Goal: Information Seeking & Learning: Learn about a topic

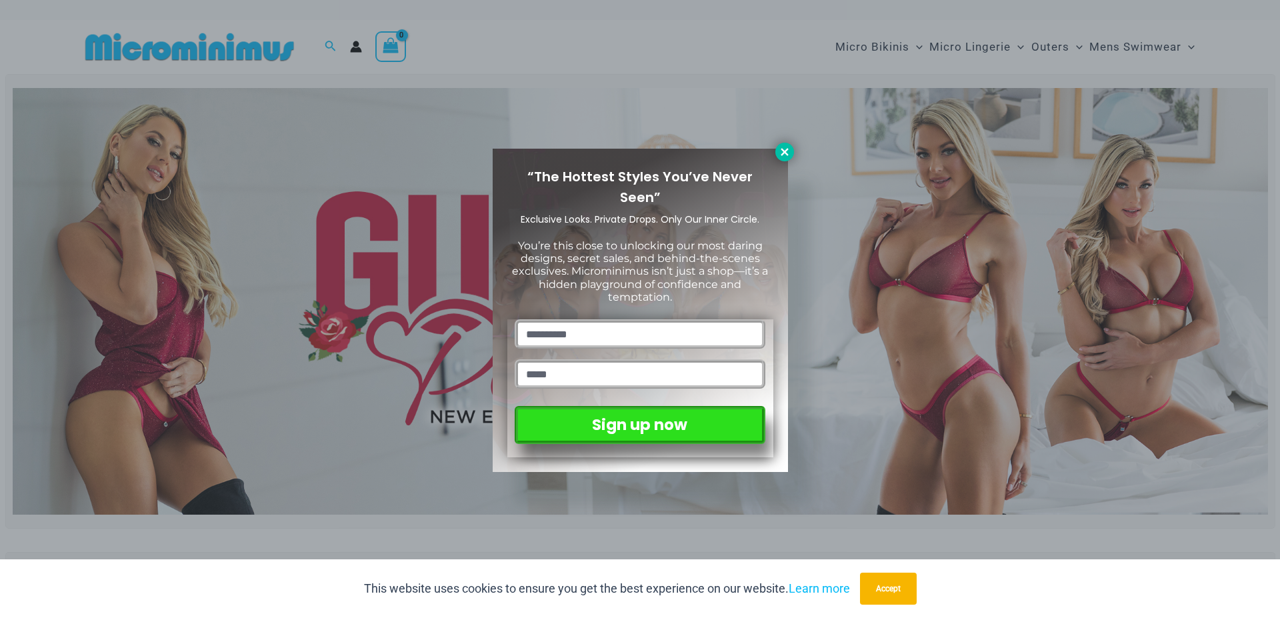
click at [788, 150] on icon at bounding box center [784, 151] width 7 height 7
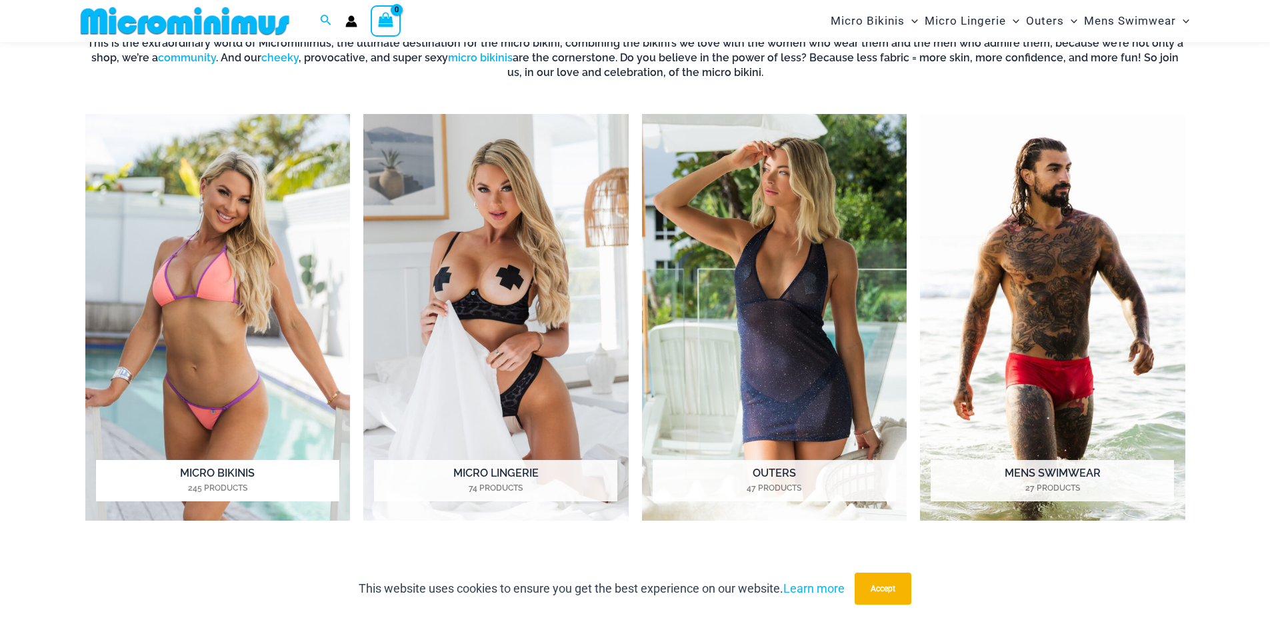
scroll to position [1588, 0]
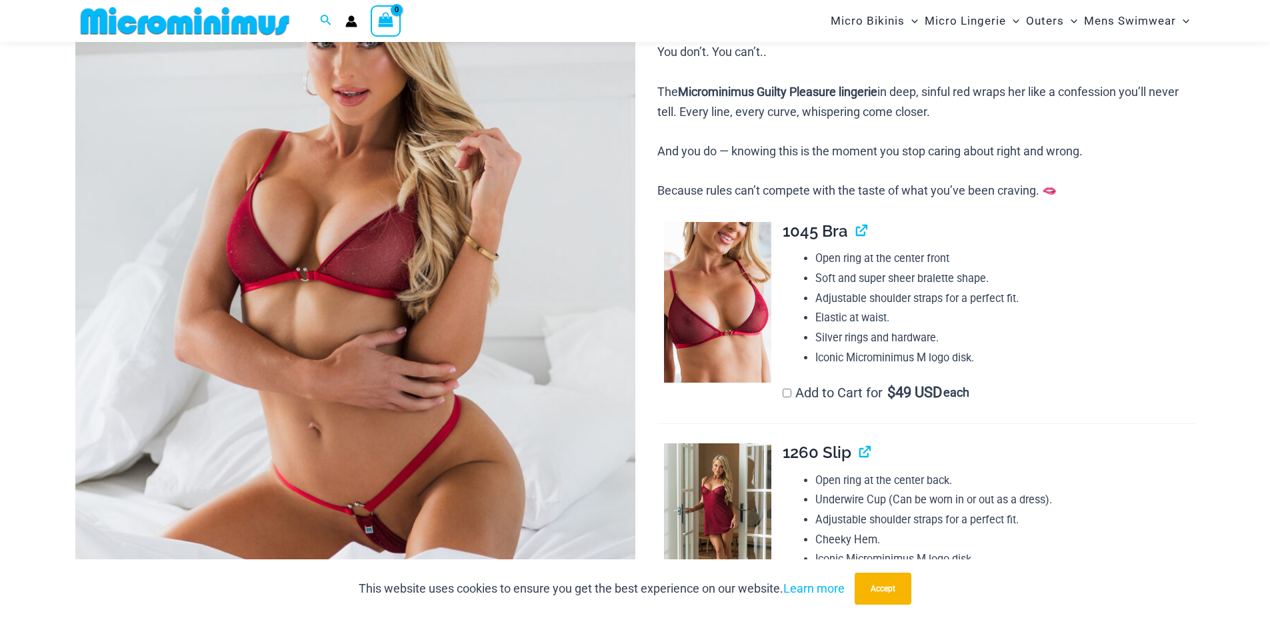
scroll to position [237, 0]
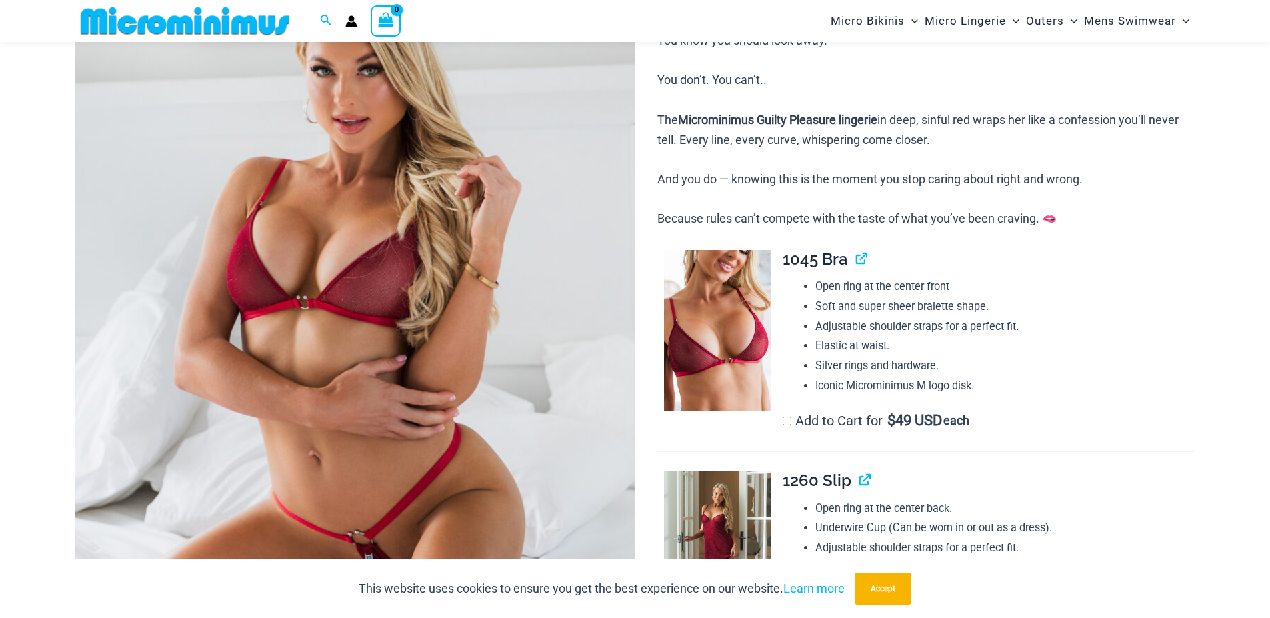
click at [376, 258] on img at bounding box center [355, 305] width 560 height 840
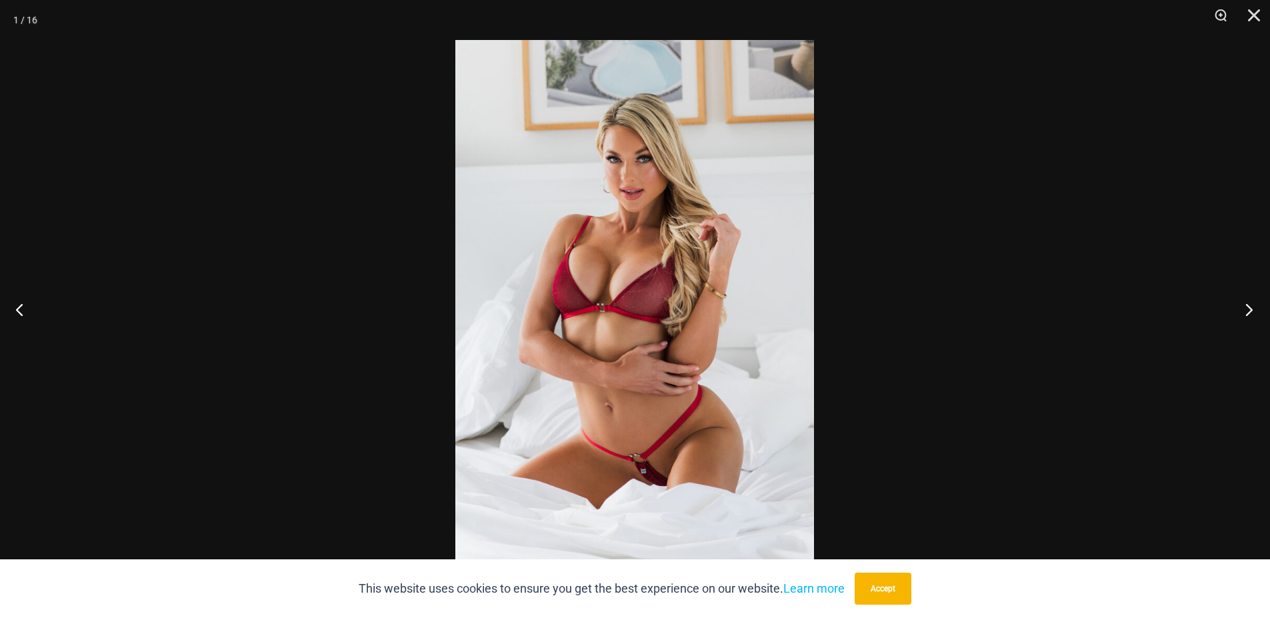
click at [1253, 307] on button "Next" at bounding box center [1245, 309] width 50 height 67
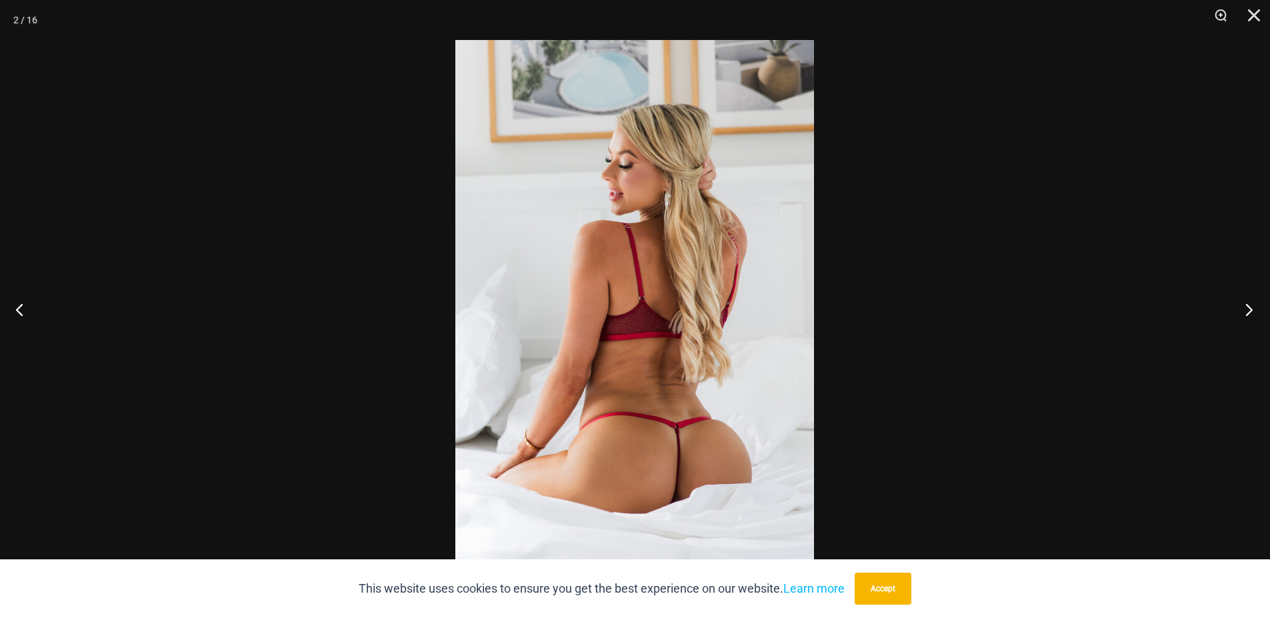
click at [1253, 307] on button "Next" at bounding box center [1245, 309] width 50 height 67
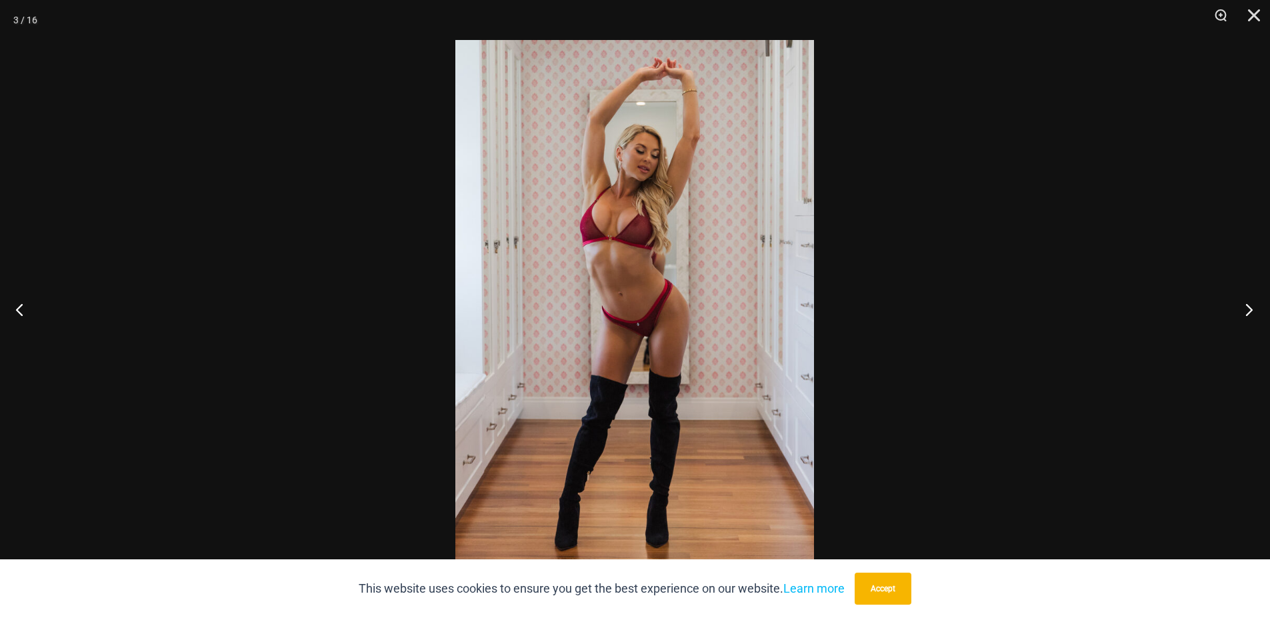
click at [1253, 307] on button "Next" at bounding box center [1245, 309] width 50 height 67
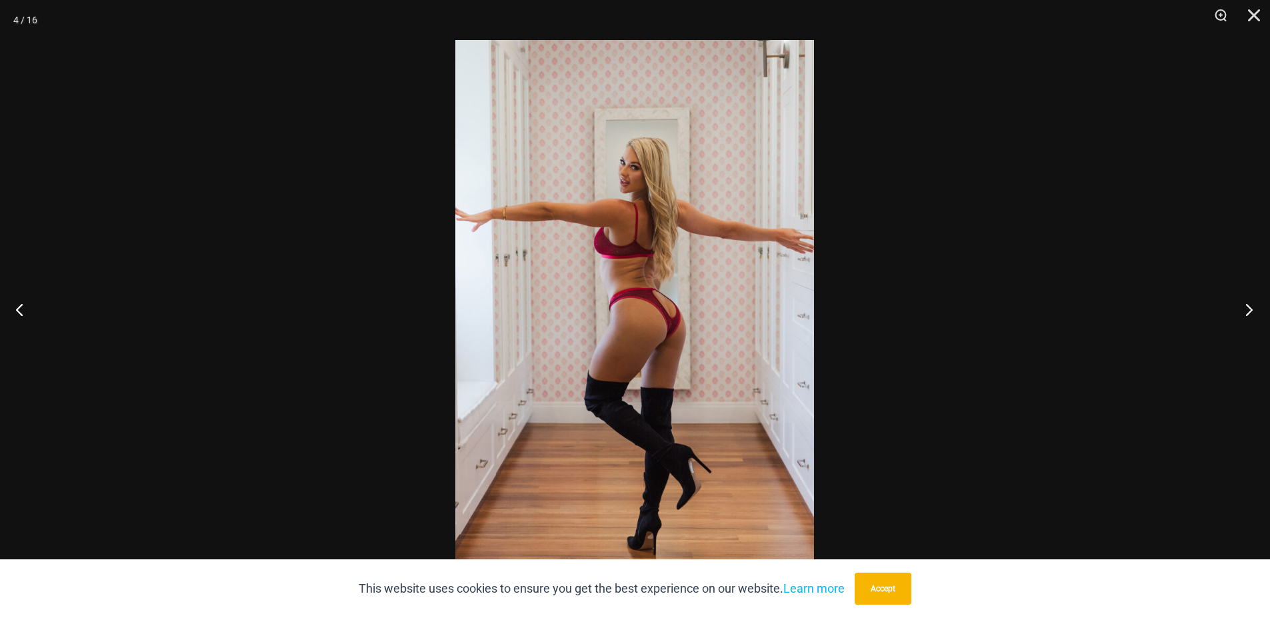
click at [1253, 307] on button "Next" at bounding box center [1245, 309] width 50 height 67
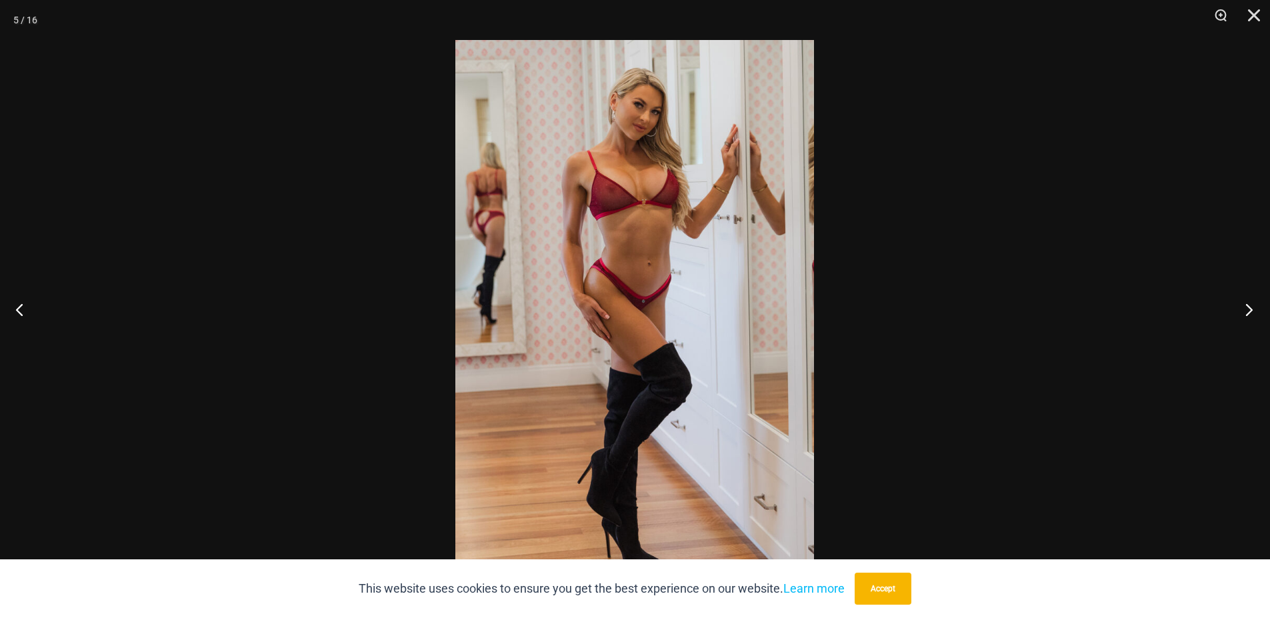
click at [1253, 307] on button "Next" at bounding box center [1245, 309] width 50 height 67
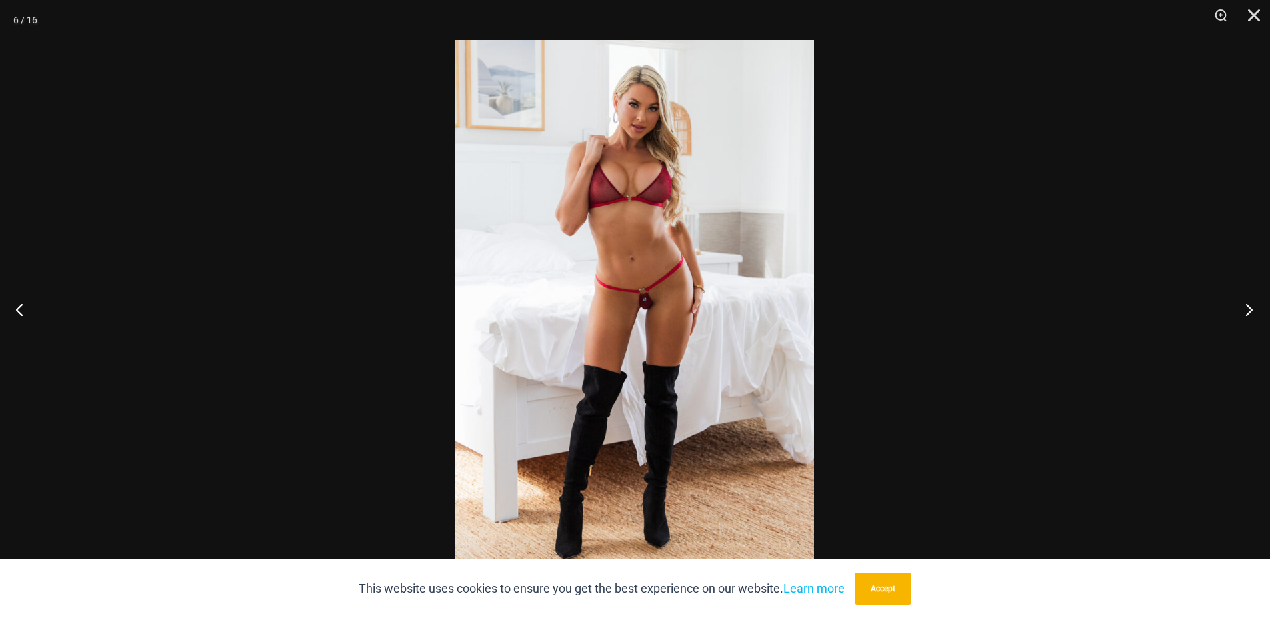
click at [1254, 307] on button "Next" at bounding box center [1245, 309] width 50 height 67
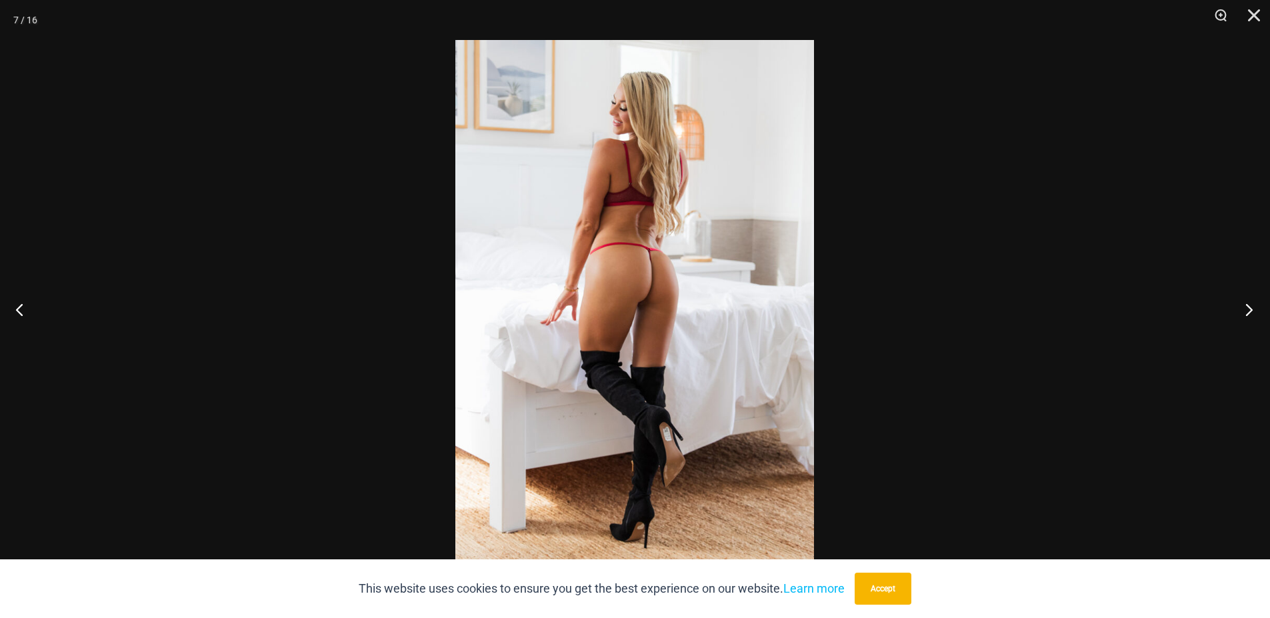
click at [1254, 307] on button "Next" at bounding box center [1245, 309] width 50 height 67
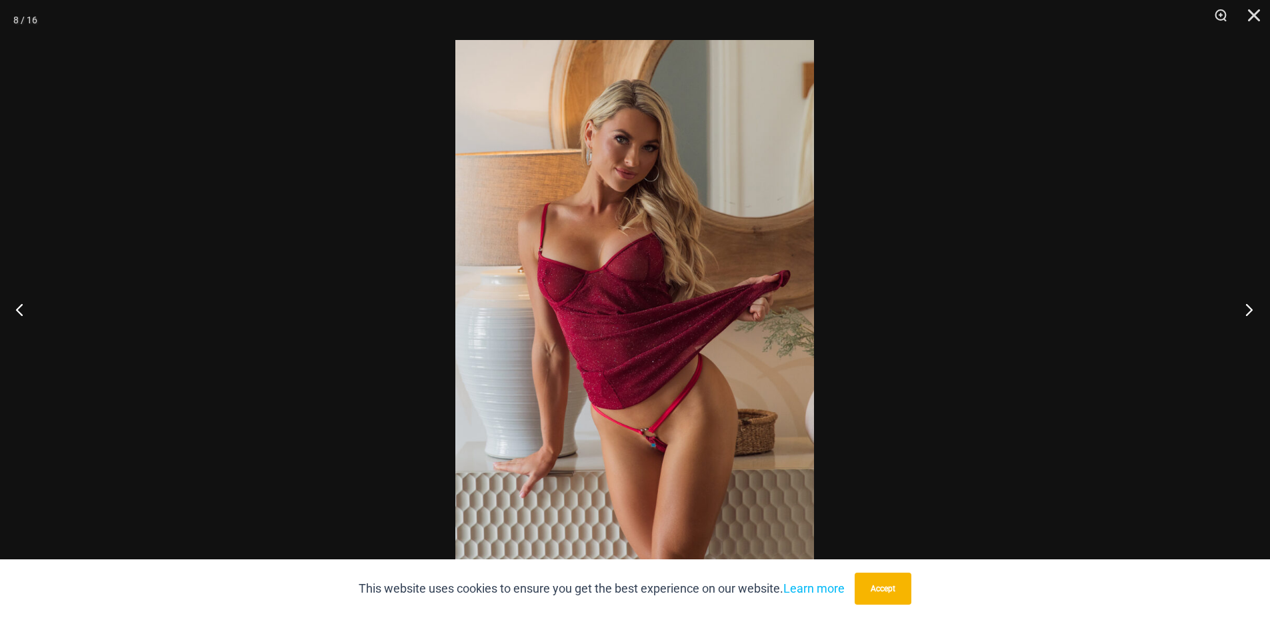
click at [1256, 309] on button "Next" at bounding box center [1245, 309] width 50 height 67
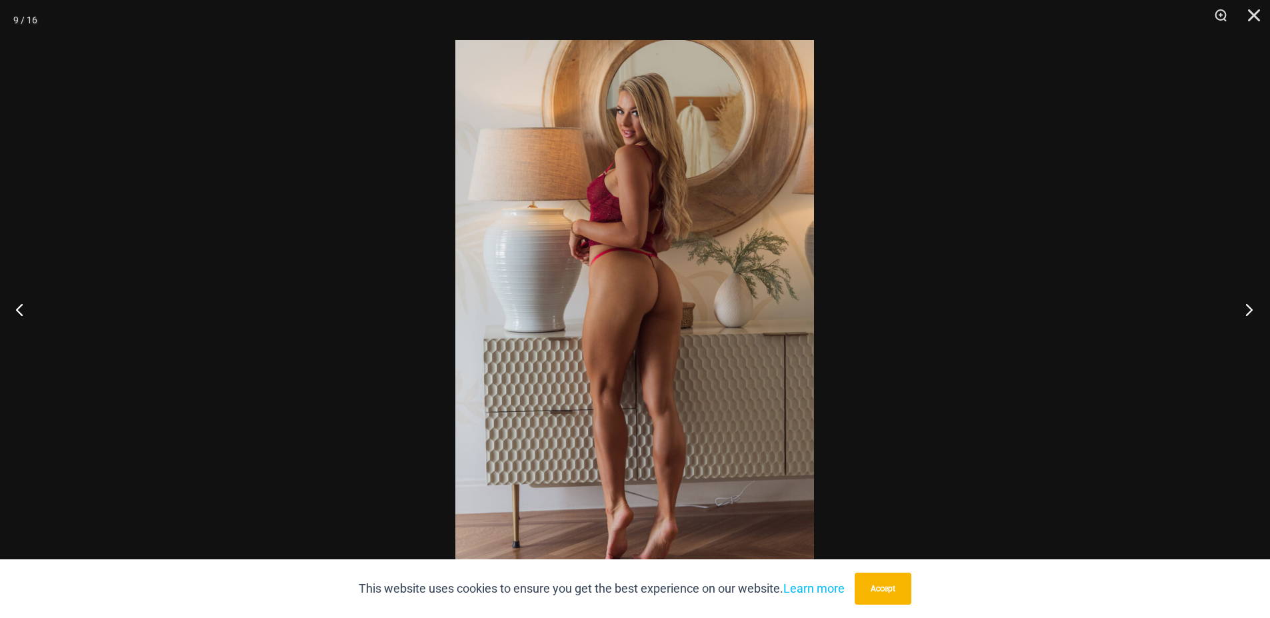
click at [1256, 309] on button "Next" at bounding box center [1245, 309] width 50 height 67
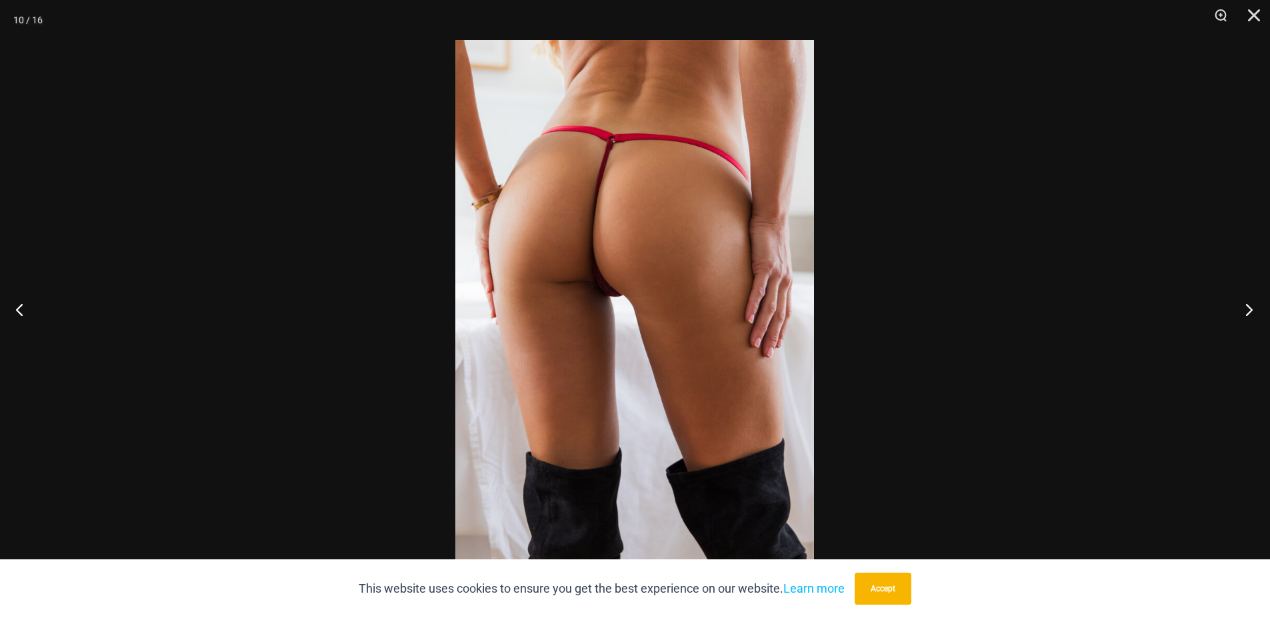
click at [1256, 309] on button "Next" at bounding box center [1245, 309] width 50 height 67
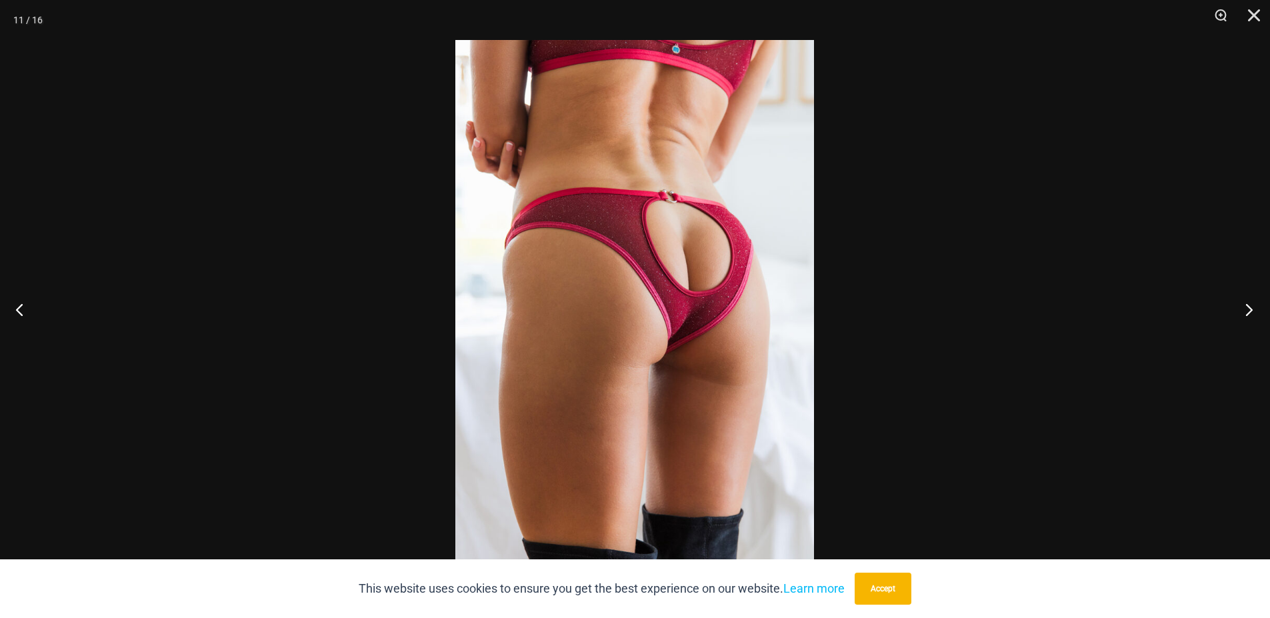
click at [1256, 309] on button "Next" at bounding box center [1245, 309] width 50 height 67
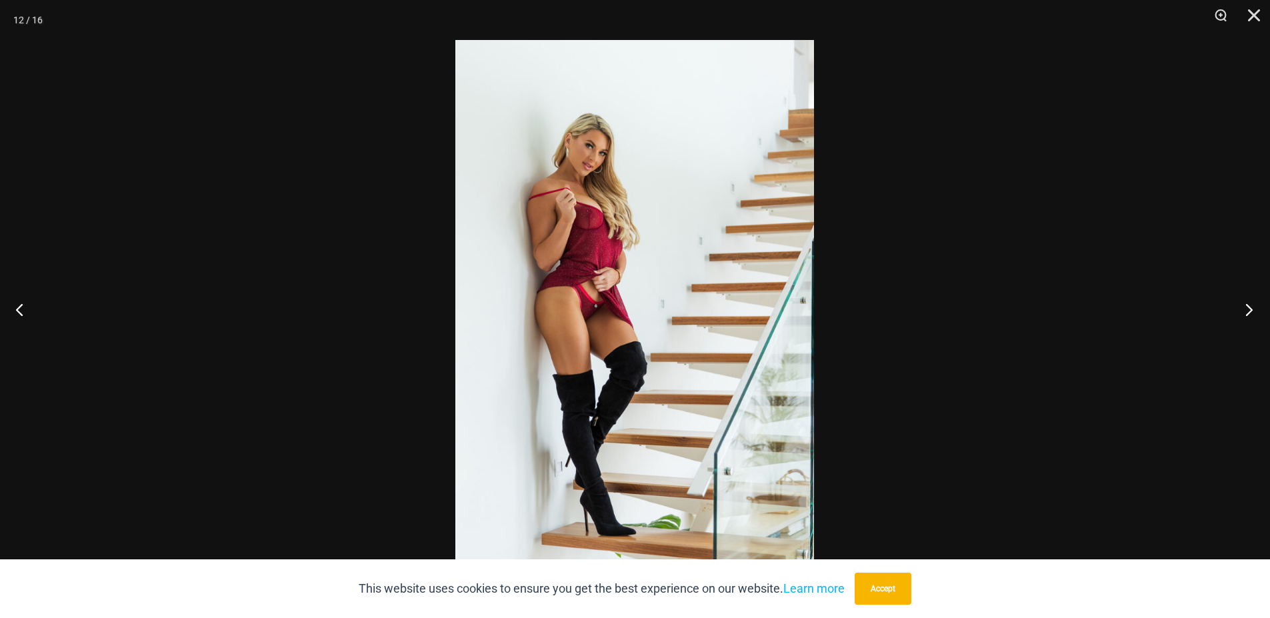
click at [1256, 309] on button "Next" at bounding box center [1245, 309] width 50 height 67
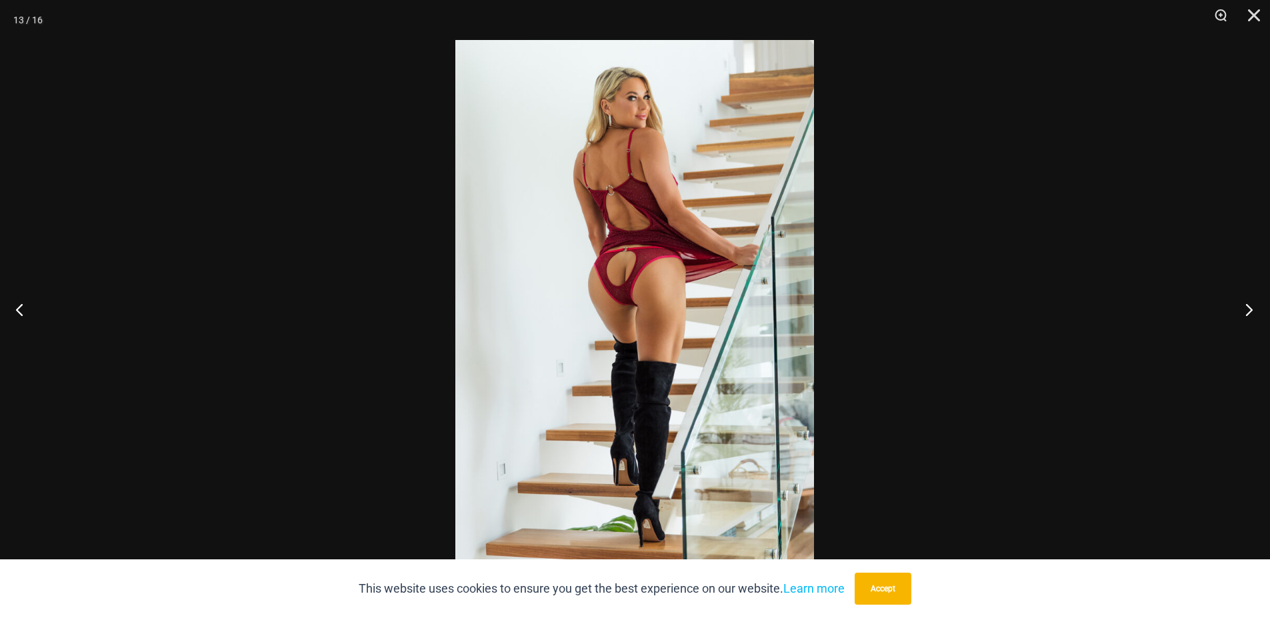
click at [1256, 309] on button "Next" at bounding box center [1245, 309] width 50 height 67
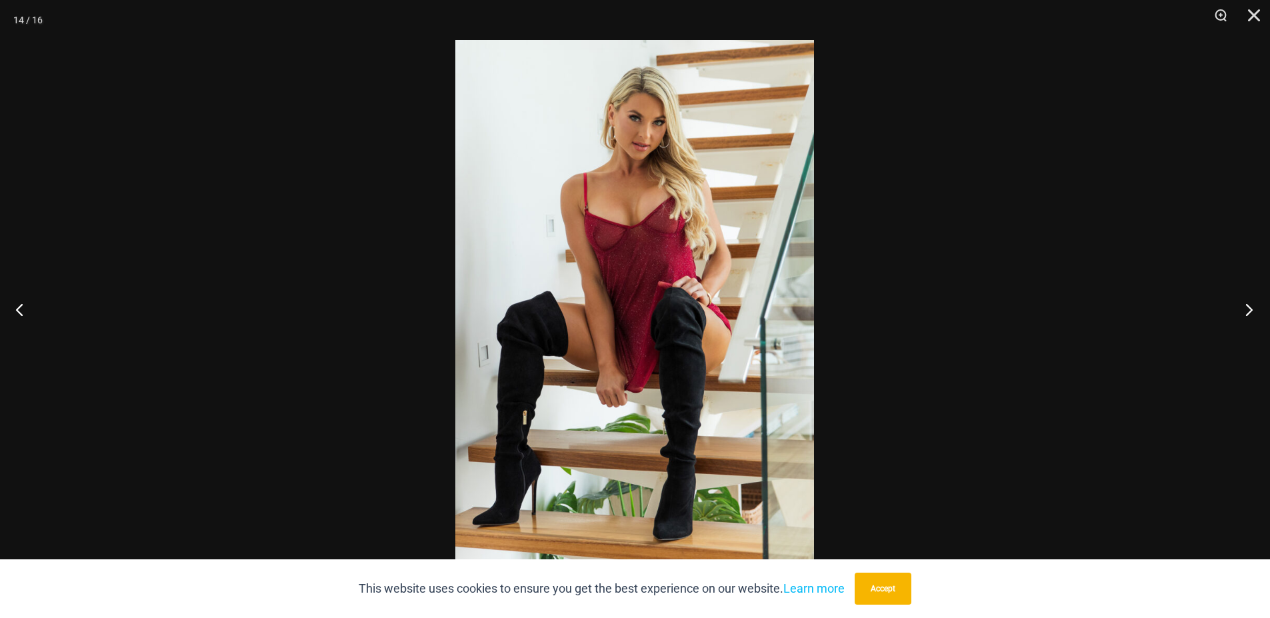
click at [1256, 309] on button "Next" at bounding box center [1245, 309] width 50 height 67
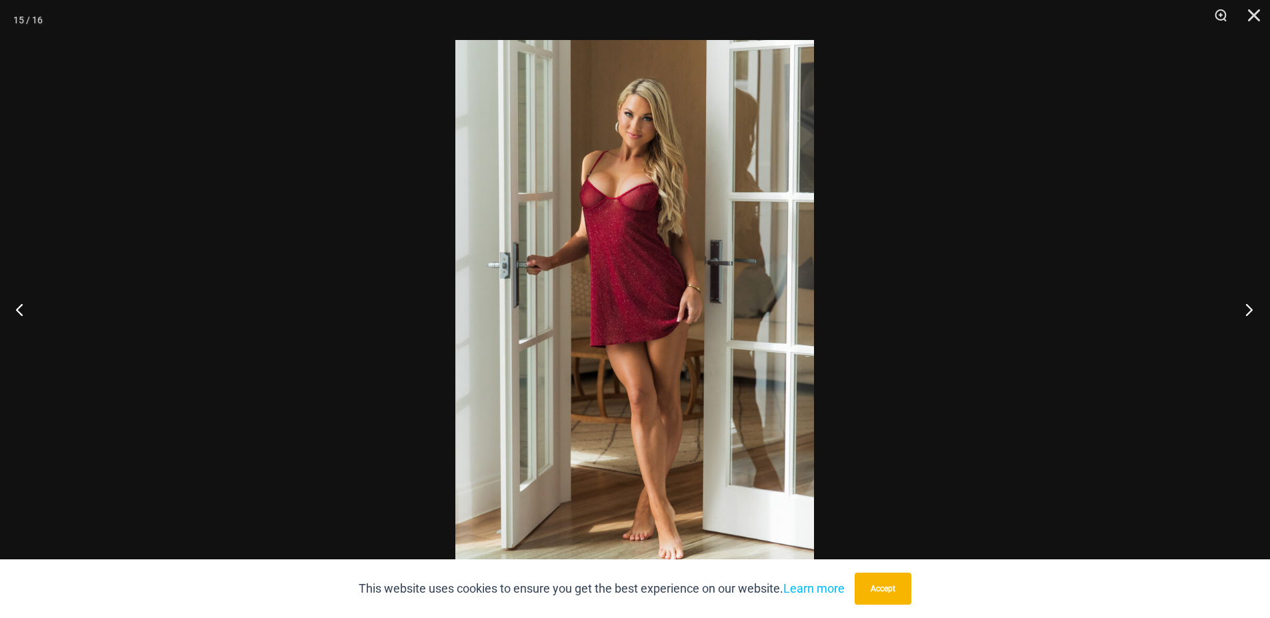
click at [1253, 307] on button "Next" at bounding box center [1245, 309] width 50 height 67
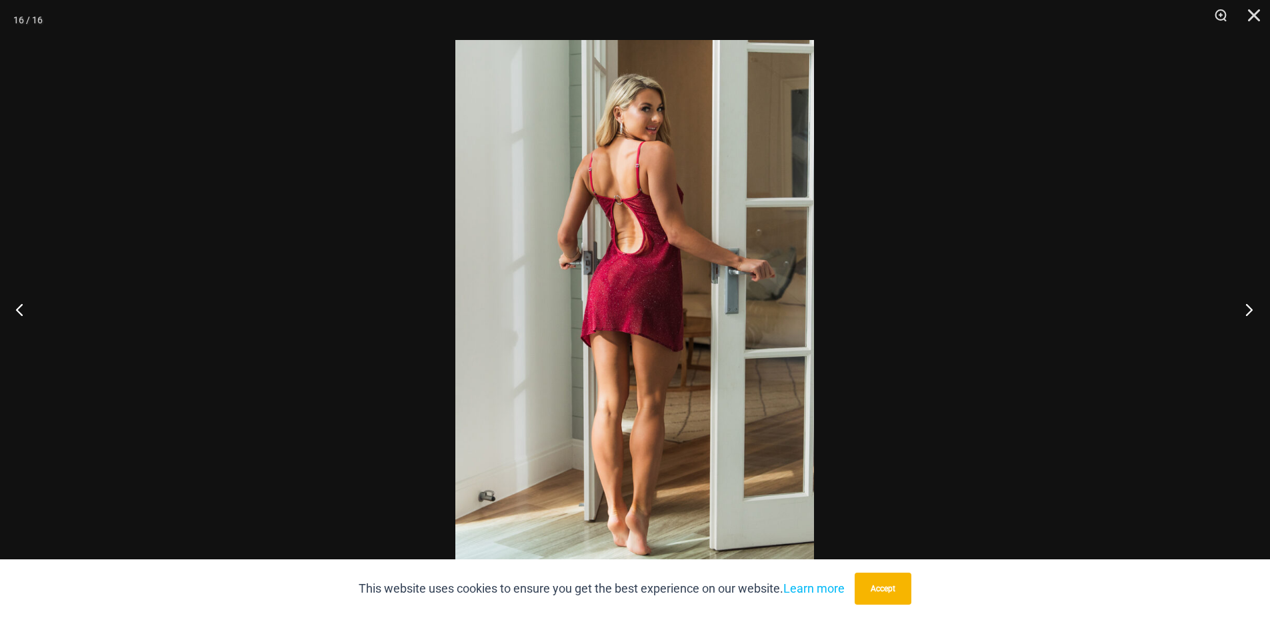
click at [1253, 307] on button "Next" at bounding box center [1245, 309] width 50 height 67
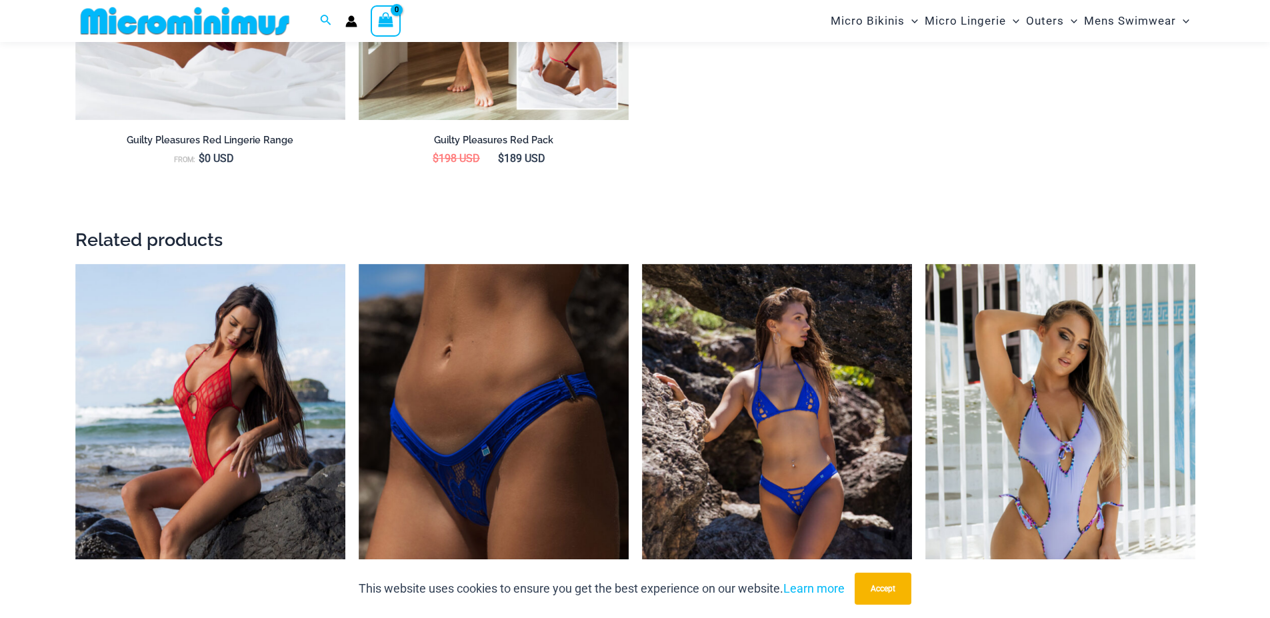
scroll to position [2149, 0]
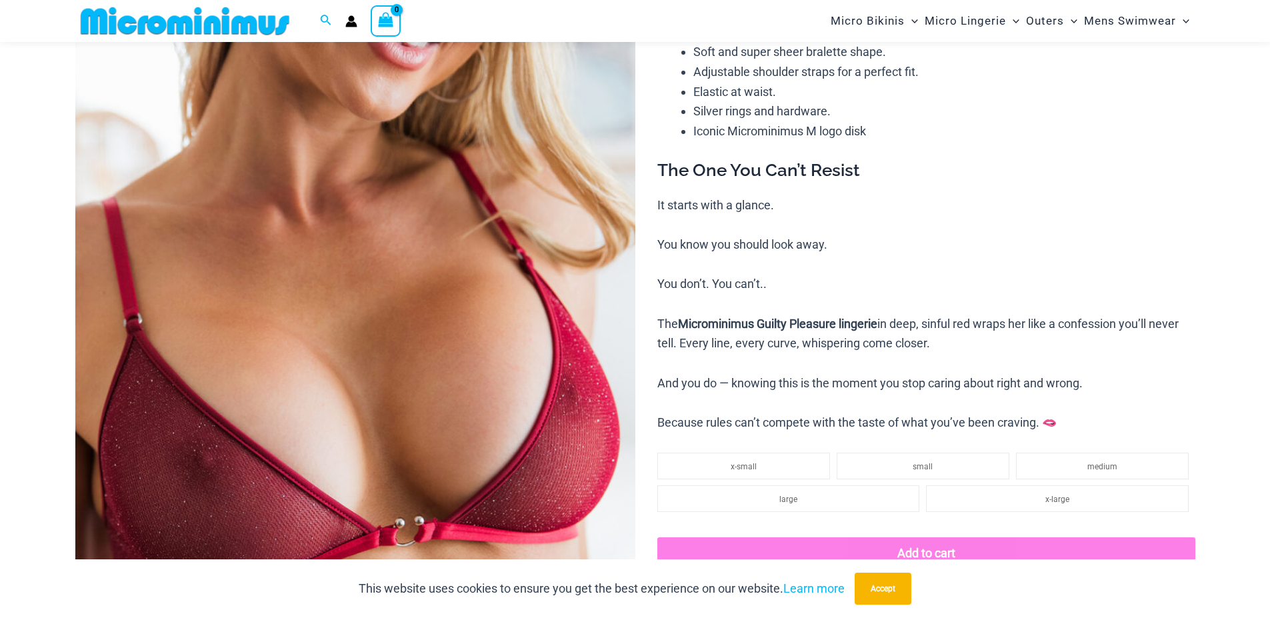
scroll to position [307, 0]
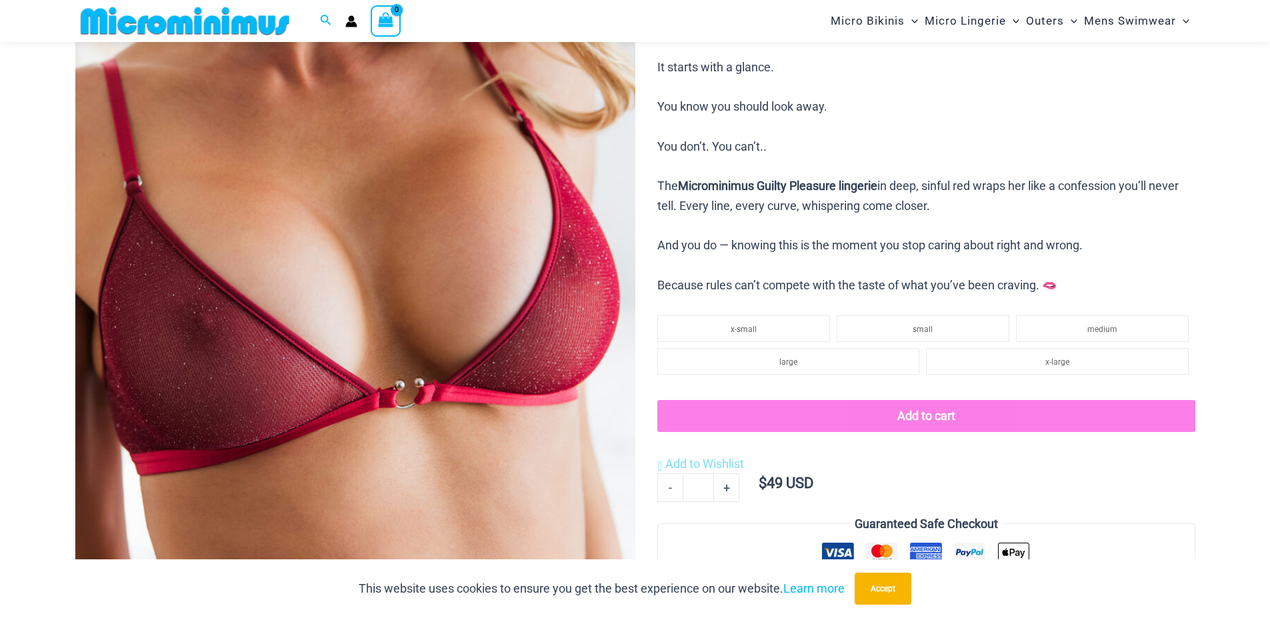
click at [472, 289] on img at bounding box center [355, 234] width 560 height 840
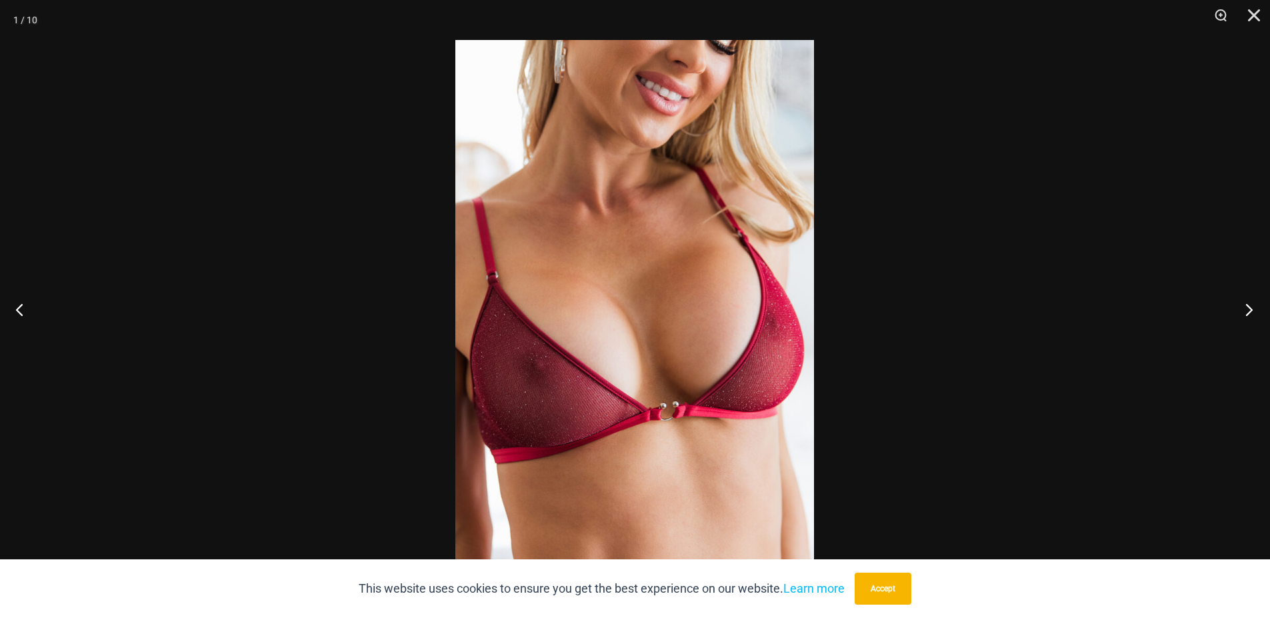
click at [1252, 306] on button "Next" at bounding box center [1245, 309] width 50 height 67
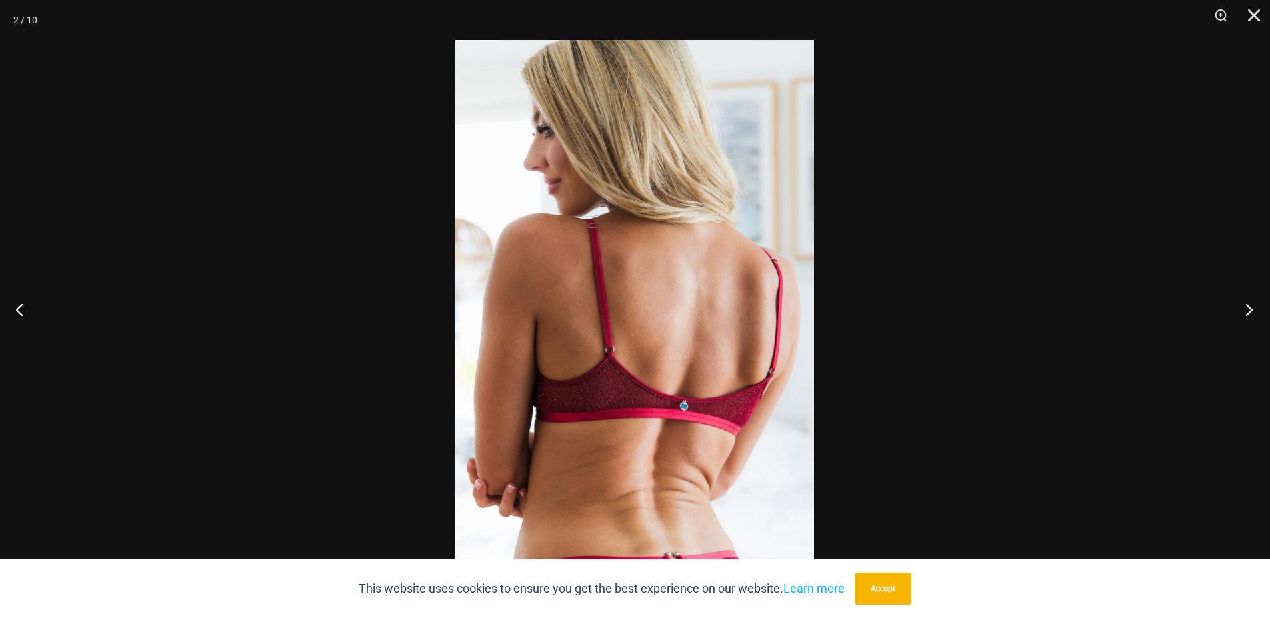
click at [1252, 306] on button "Next" at bounding box center [1245, 309] width 50 height 67
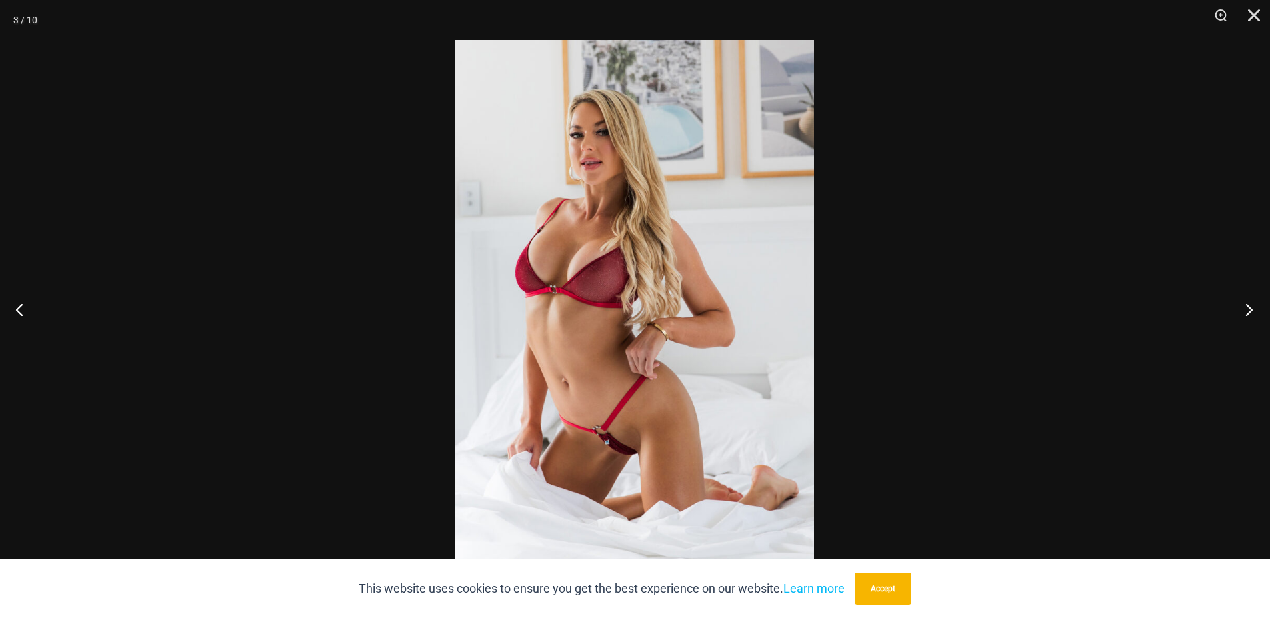
click at [1252, 306] on button "Next" at bounding box center [1245, 309] width 50 height 67
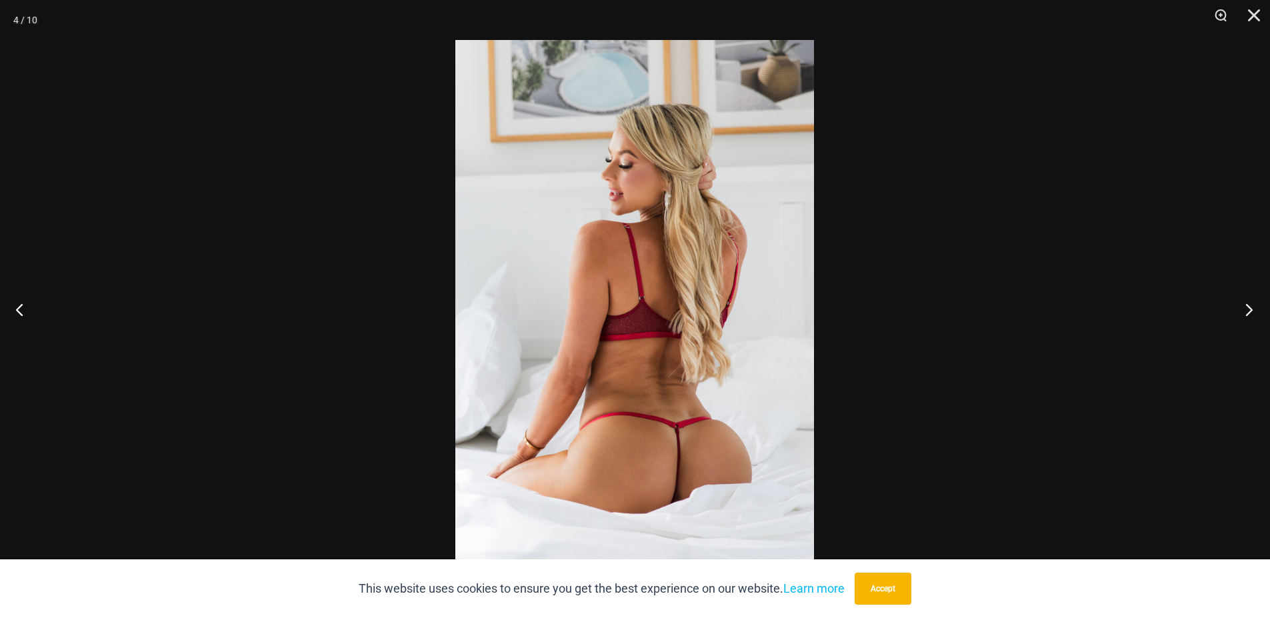
click at [1252, 306] on button "Next" at bounding box center [1245, 309] width 50 height 67
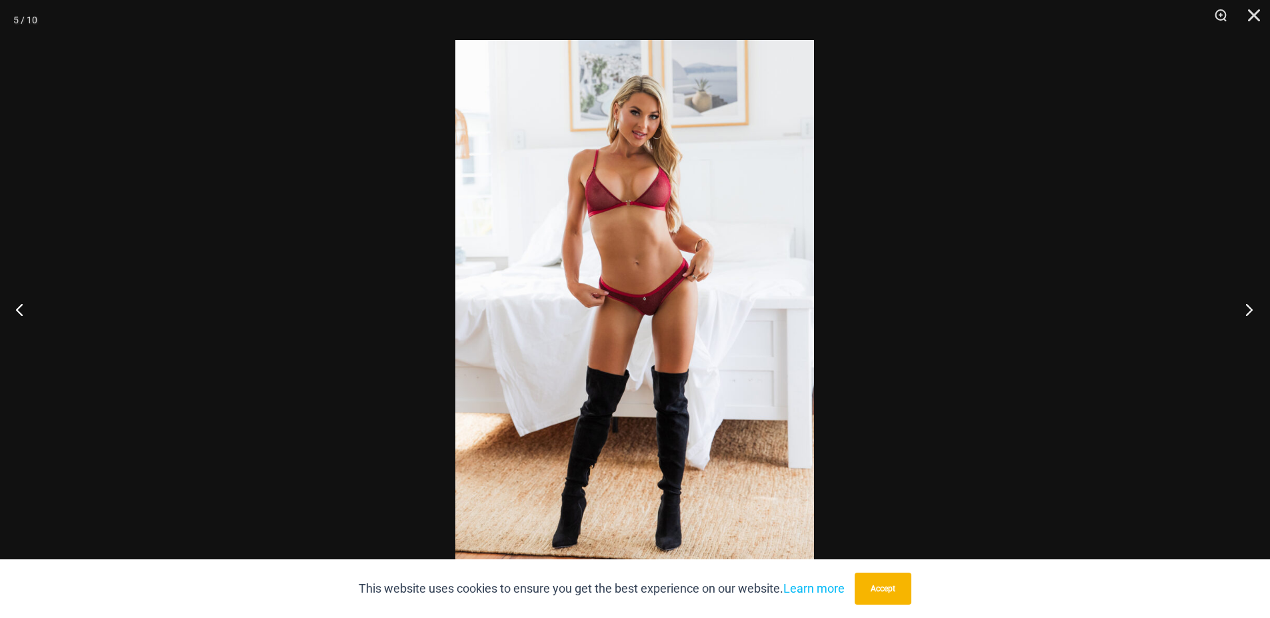
click at [1252, 306] on button "Next" at bounding box center [1245, 309] width 50 height 67
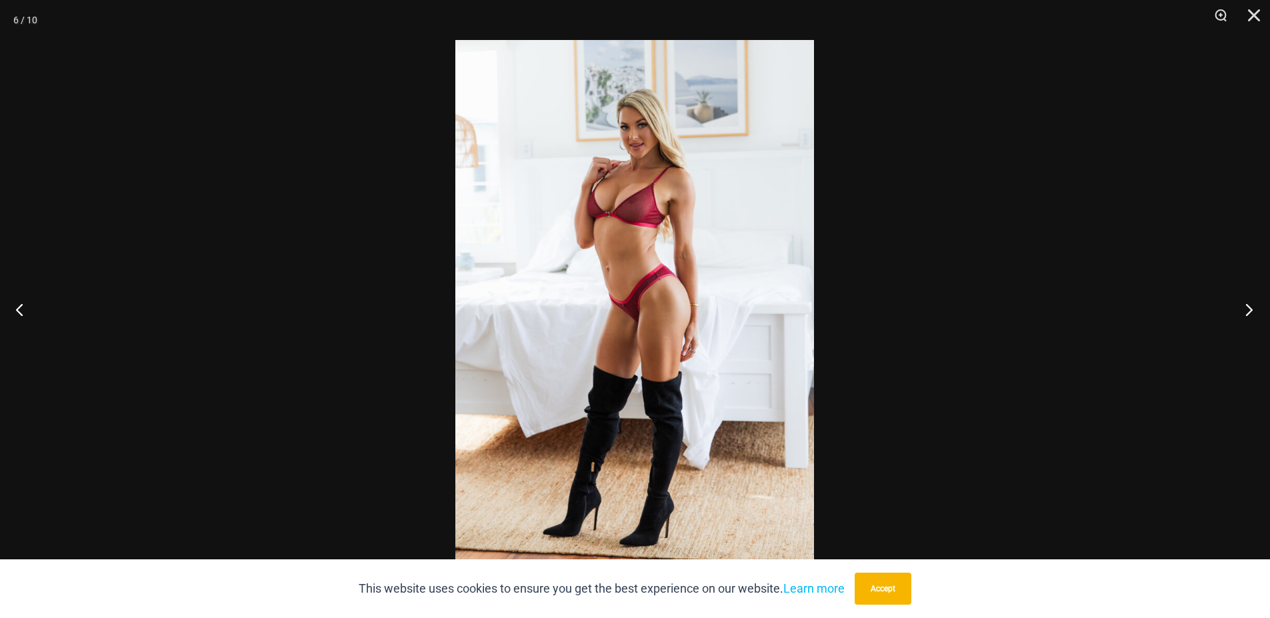
click at [1252, 306] on button "Next" at bounding box center [1245, 309] width 50 height 67
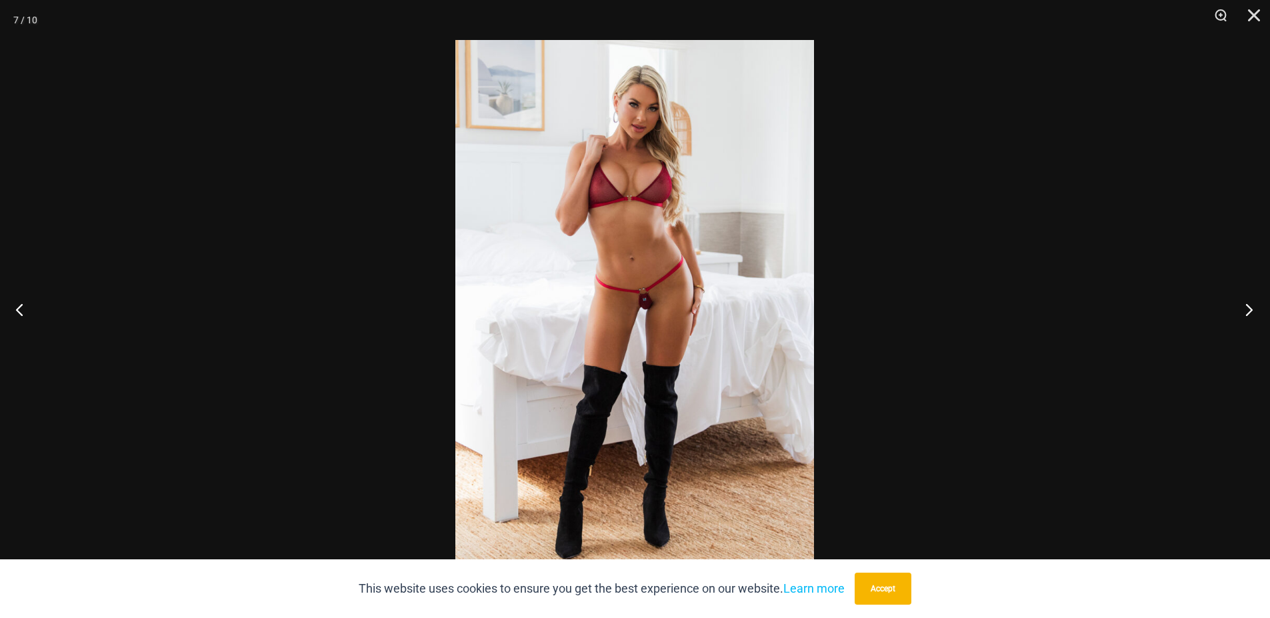
click at [1252, 306] on button "Next" at bounding box center [1245, 309] width 50 height 67
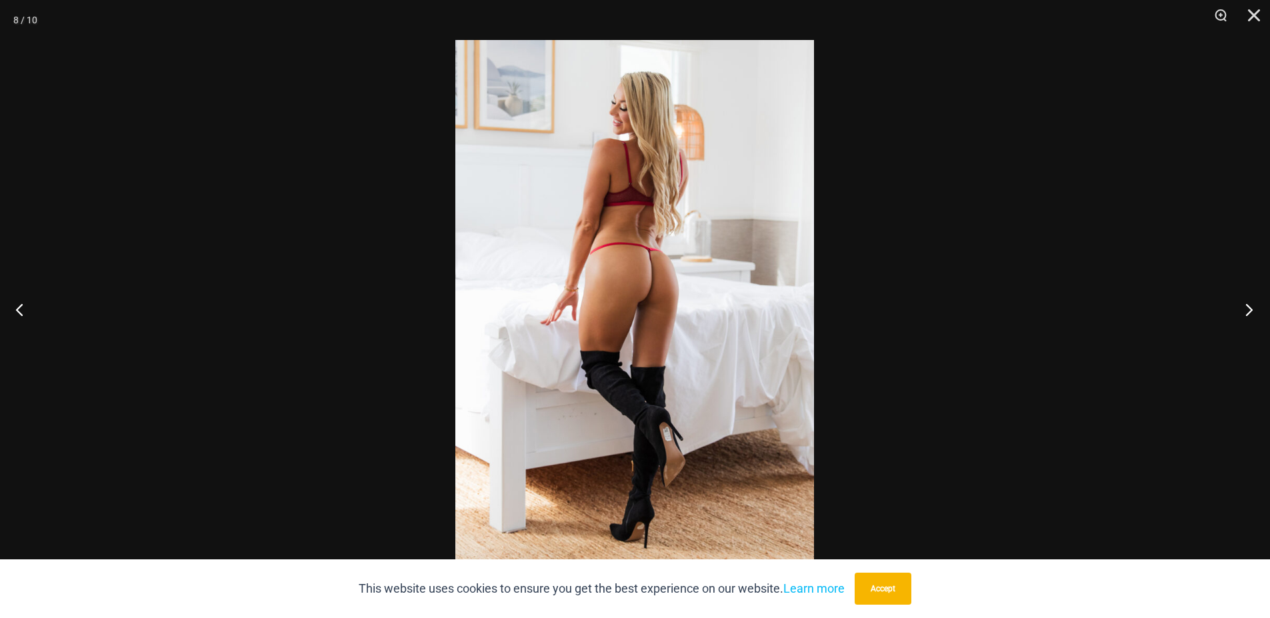
click at [1252, 306] on button "Next" at bounding box center [1245, 309] width 50 height 67
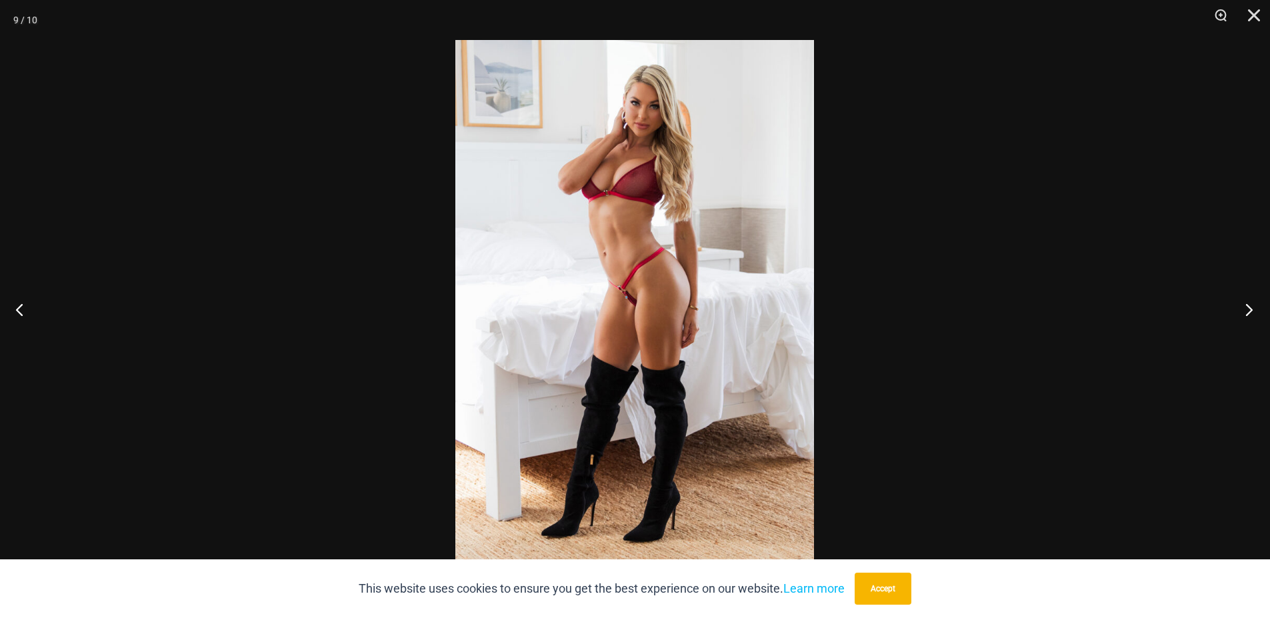
click at [1252, 306] on button "Next" at bounding box center [1245, 309] width 50 height 67
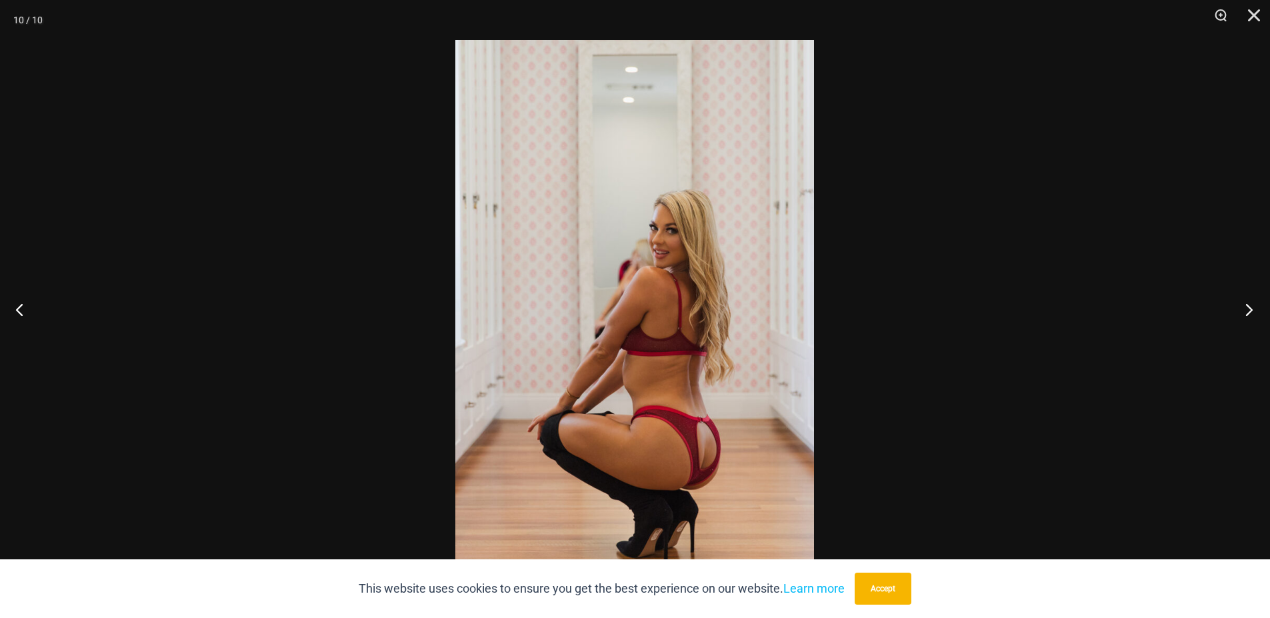
click at [1252, 306] on button "Next" at bounding box center [1245, 309] width 50 height 67
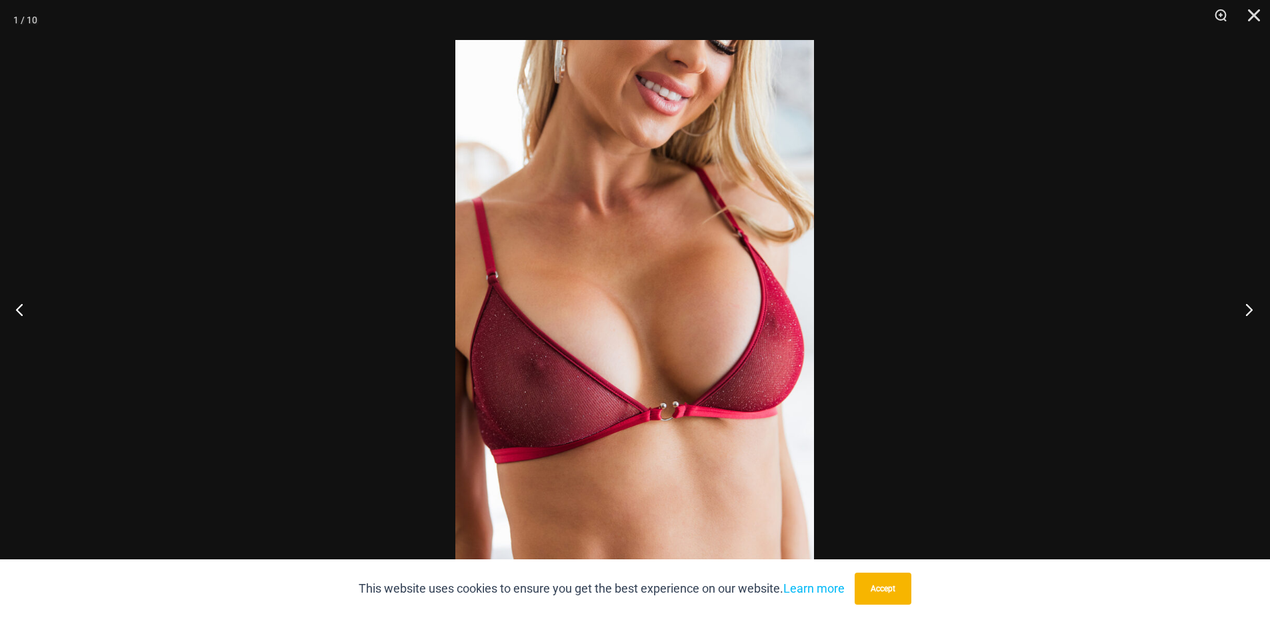
click at [1252, 306] on button "Next" at bounding box center [1245, 309] width 50 height 67
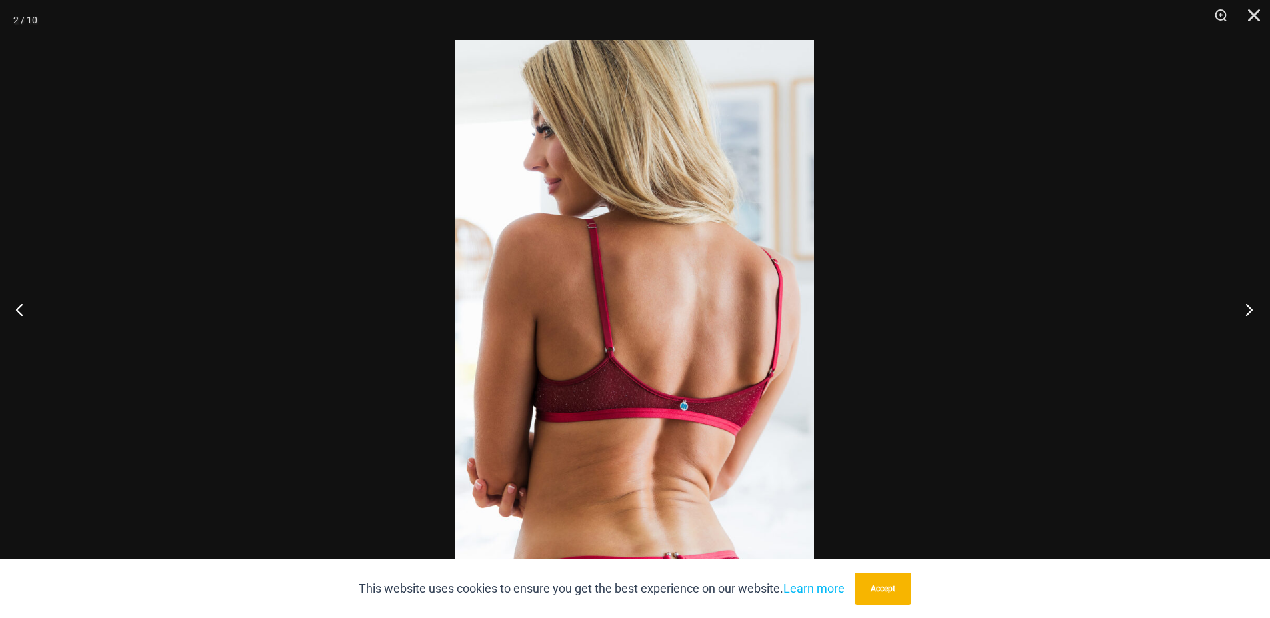
click at [1252, 306] on button "Next" at bounding box center [1245, 309] width 50 height 67
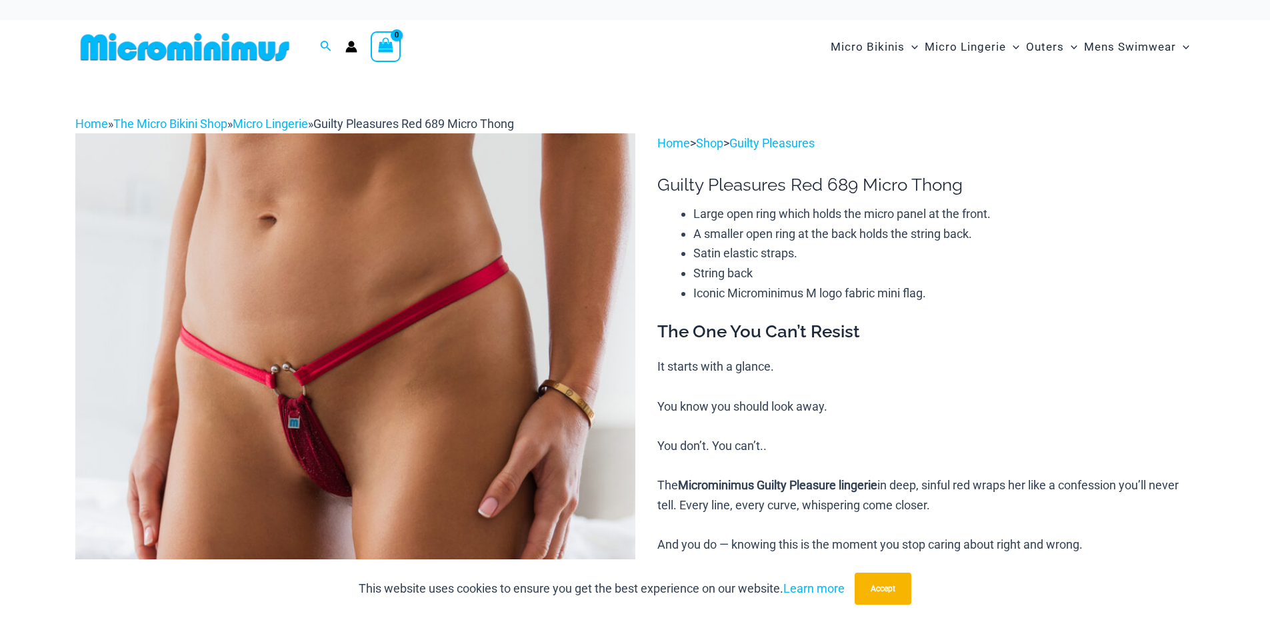
click at [309, 320] on img at bounding box center [355, 553] width 560 height 840
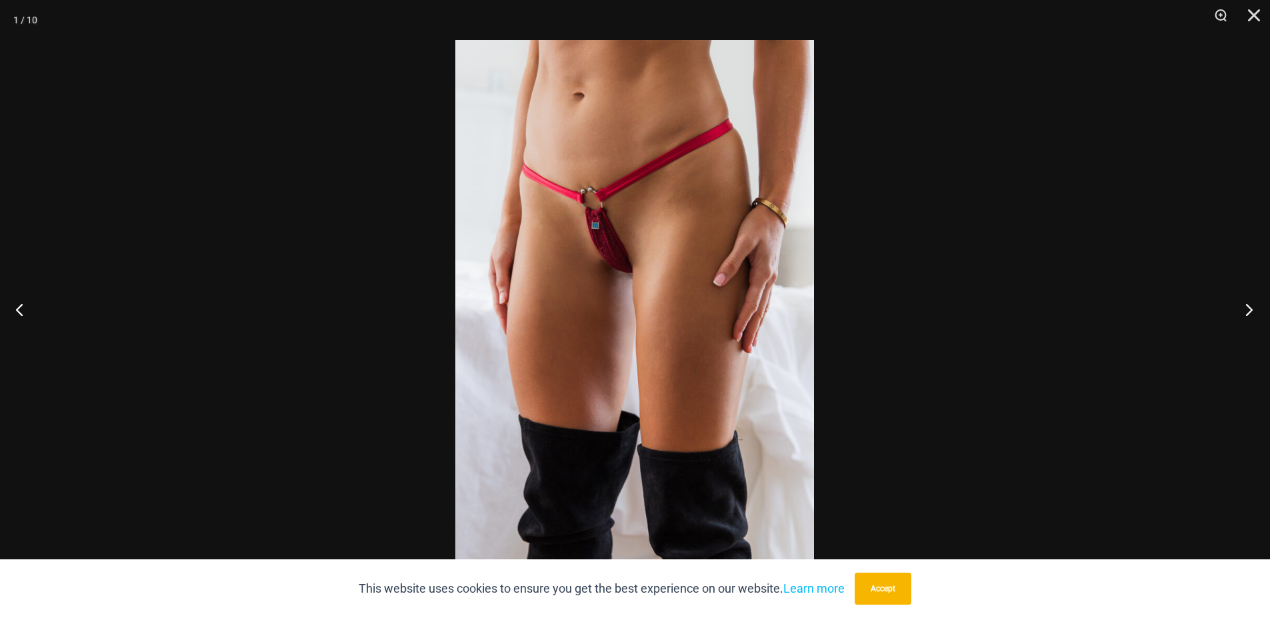
click at [1246, 312] on button "Next" at bounding box center [1245, 309] width 50 height 67
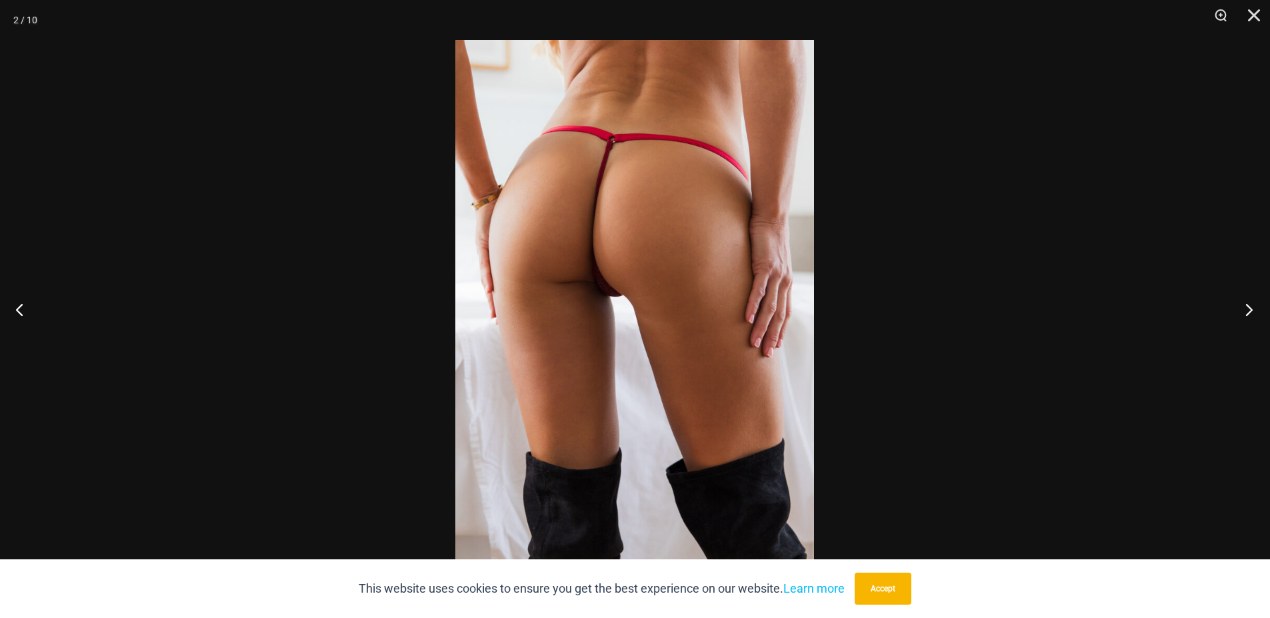
click at [1246, 311] on button "Next" at bounding box center [1245, 309] width 50 height 67
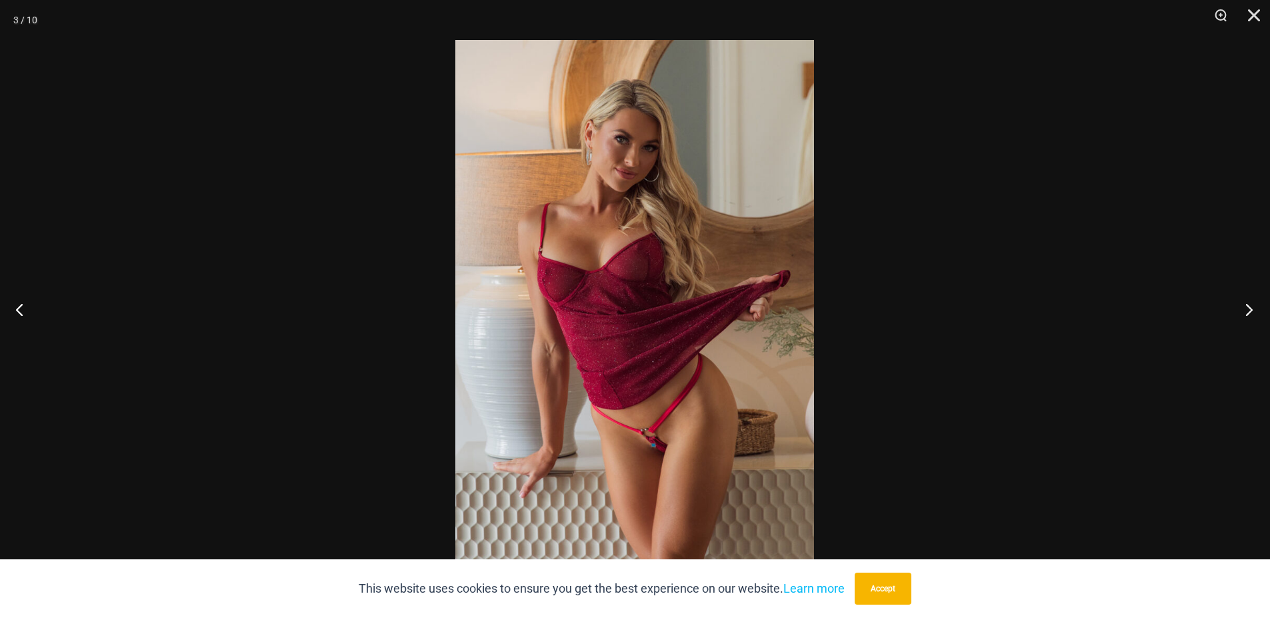
click at [1246, 311] on button "Next" at bounding box center [1245, 309] width 50 height 67
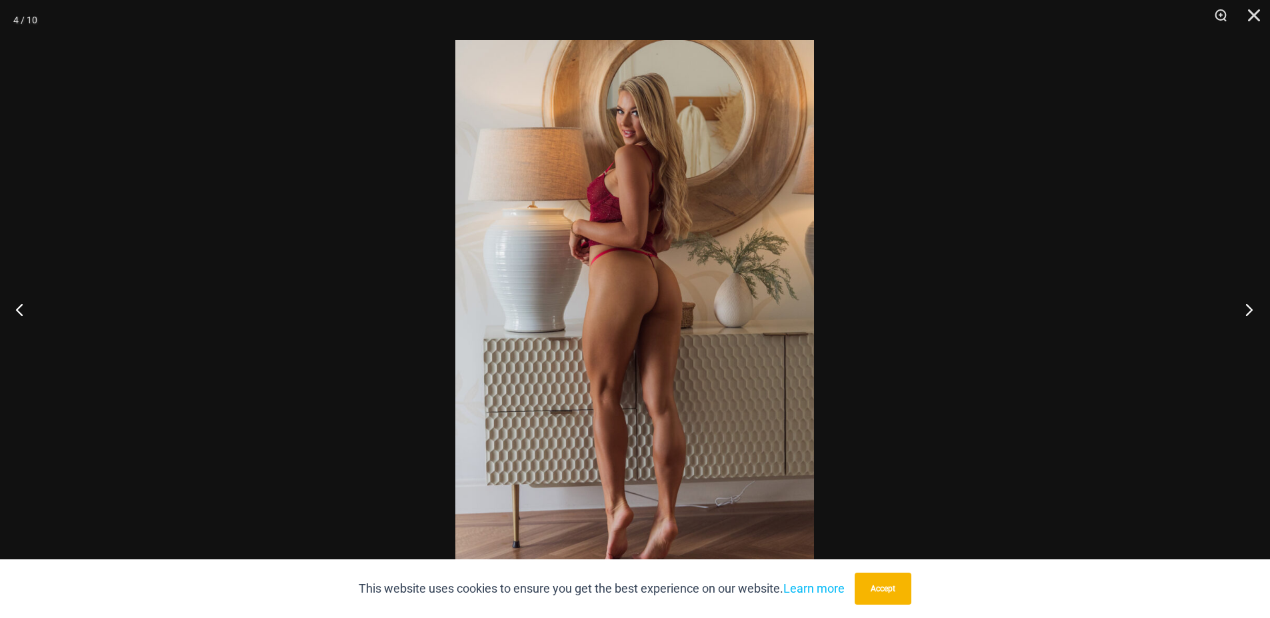
click at [1246, 311] on button "Next" at bounding box center [1245, 309] width 50 height 67
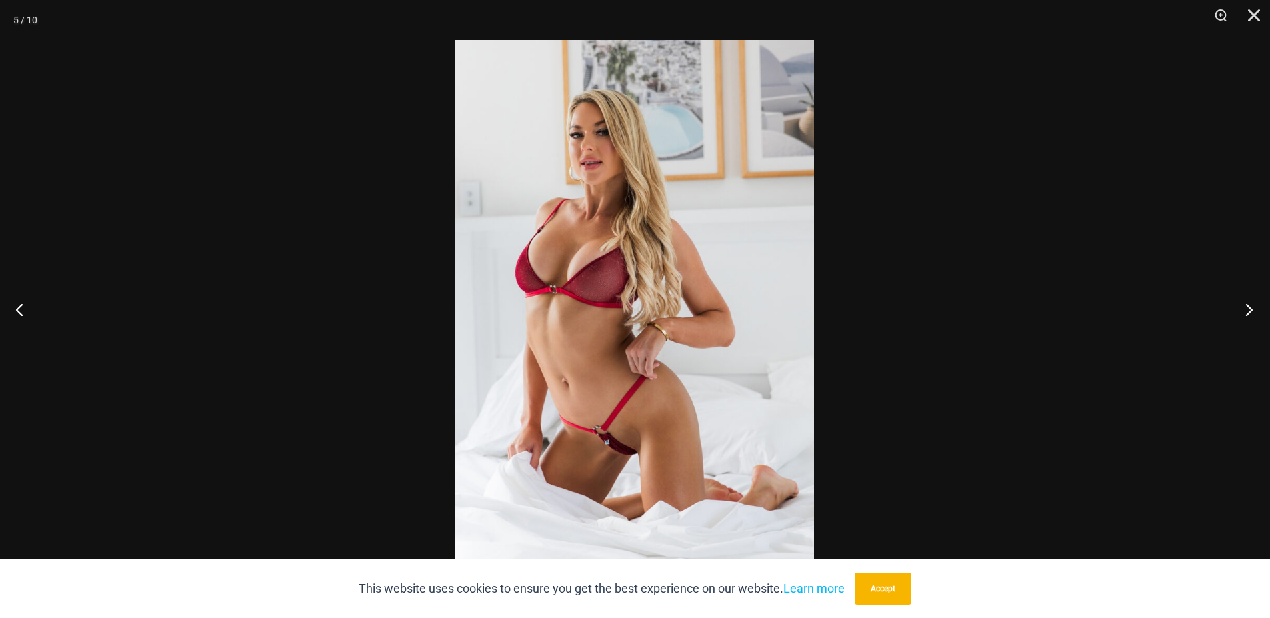
click at [1250, 301] on button "Next" at bounding box center [1245, 309] width 50 height 67
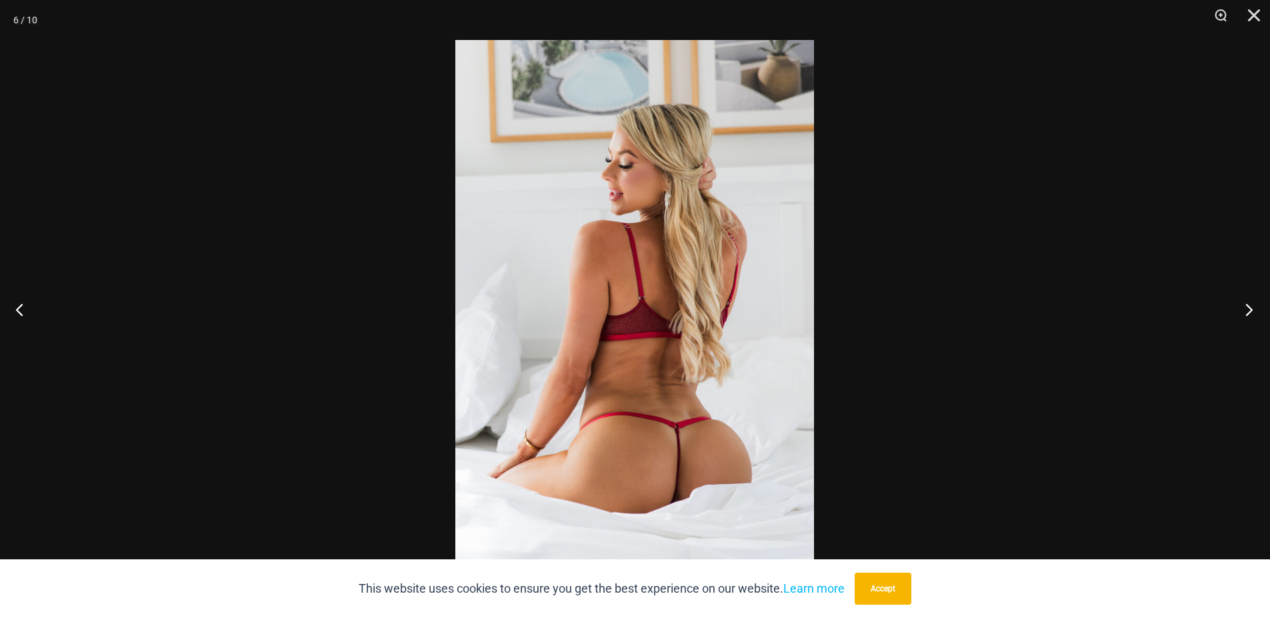
click at [1250, 301] on button "Next" at bounding box center [1245, 309] width 50 height 67
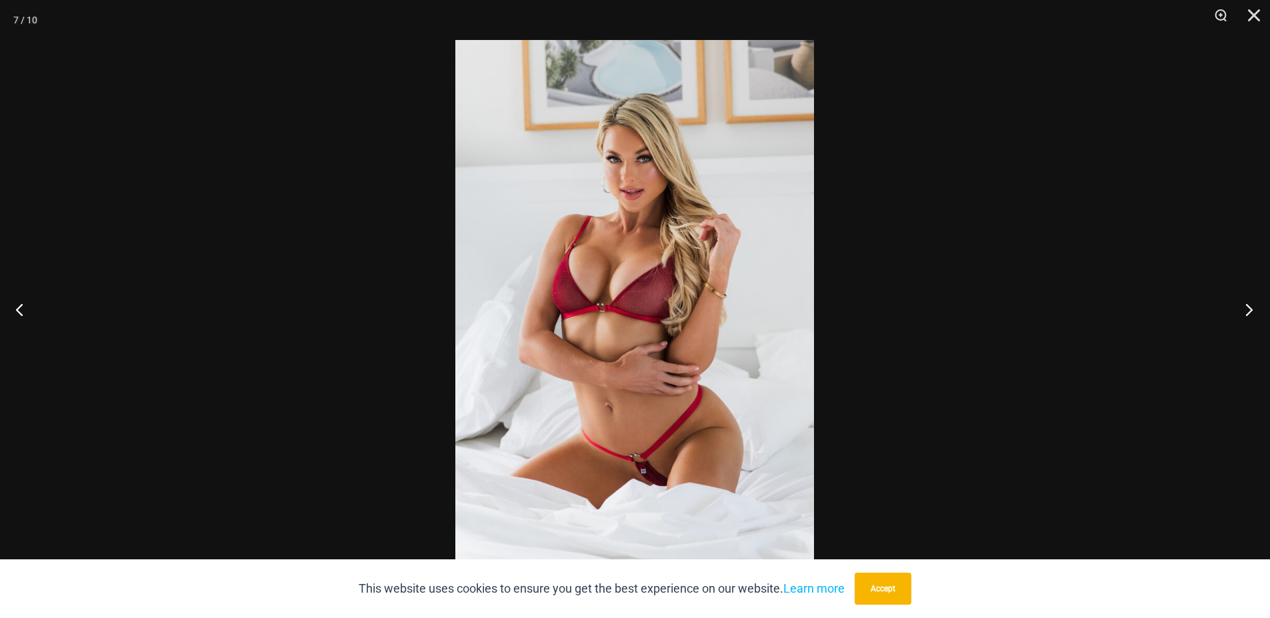
click at [1250, 301] on button "Next" at bounding box center [1245, 309] width 50 height 67
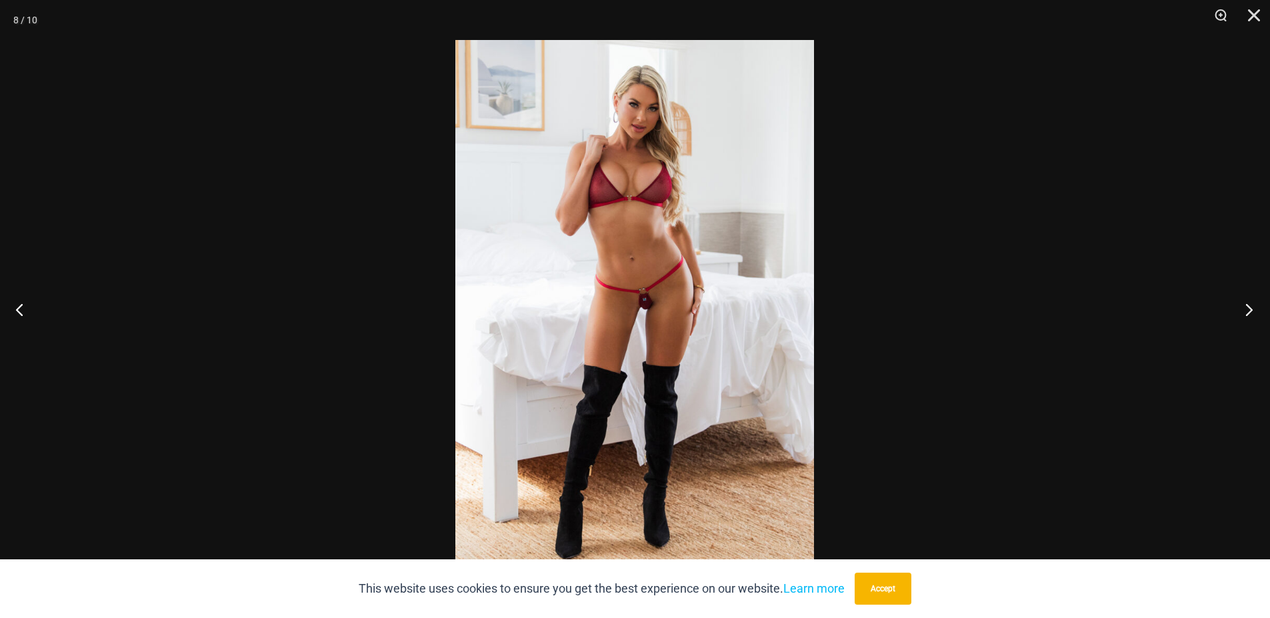
click at [1250, 301] on button "Next" at bounding box center [1245, 309] width 50 height 67
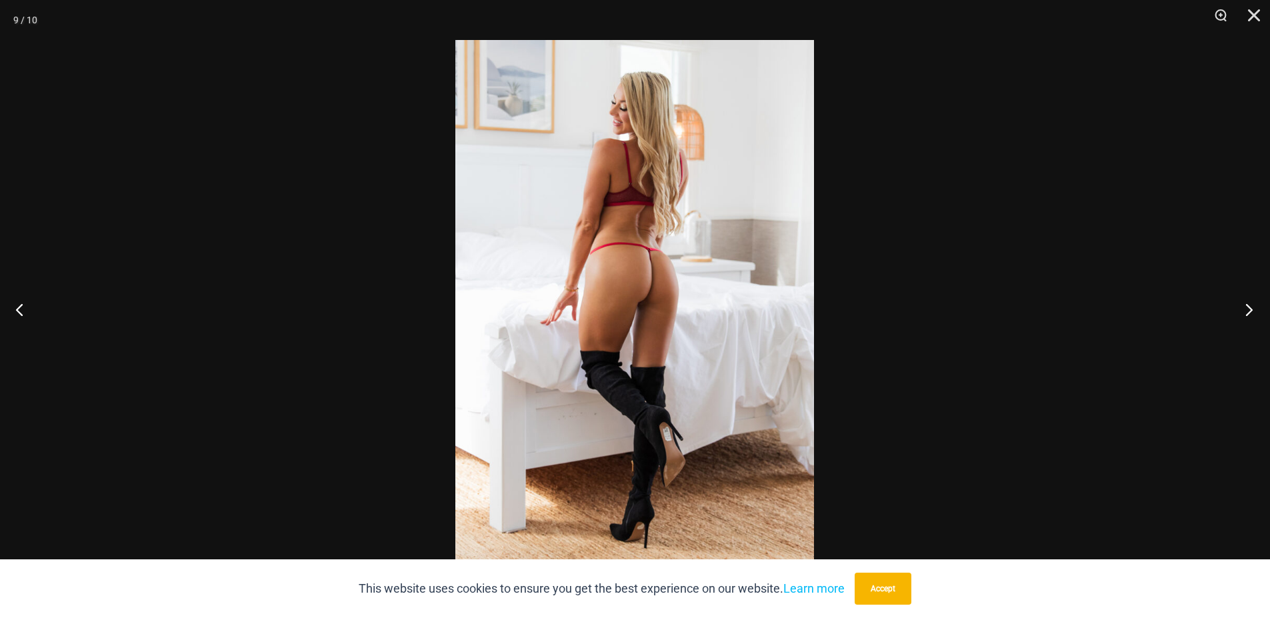
click at [1250, 301] on button "Next" at bounding box center [1245, 309] width 50 height 67
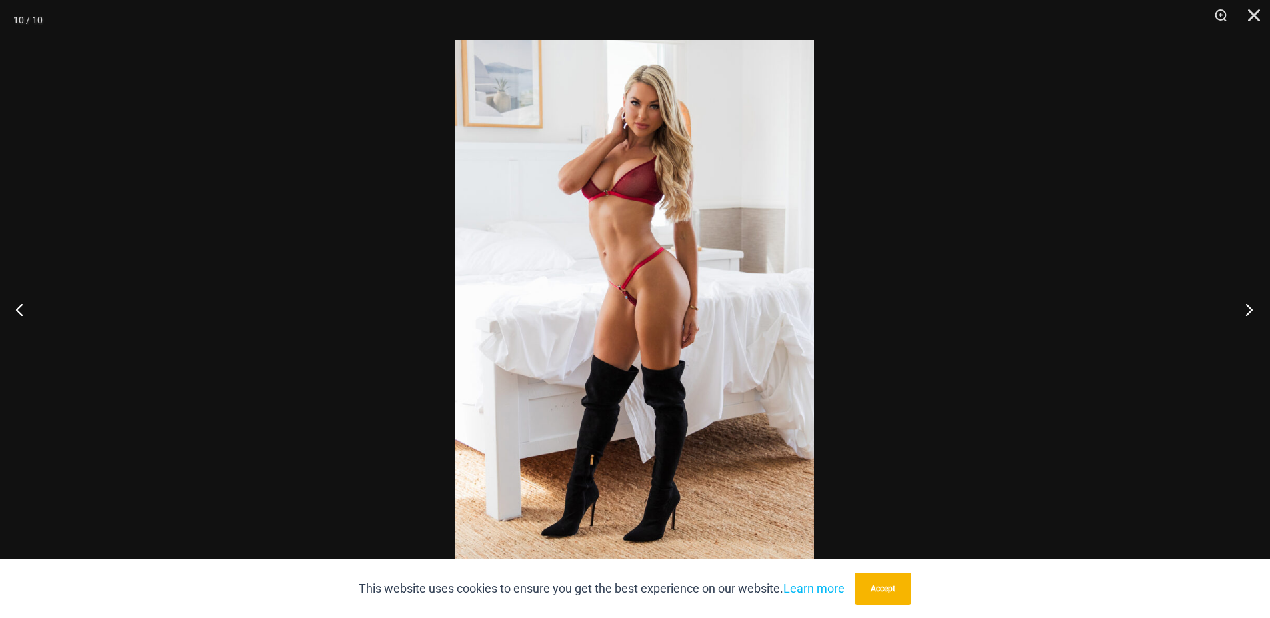
click at [1255, 306] on button "Next" at bounding box center [1245, 309] width 50 height 67
